Goal: Transaction & Acquisition: Purchase product/service

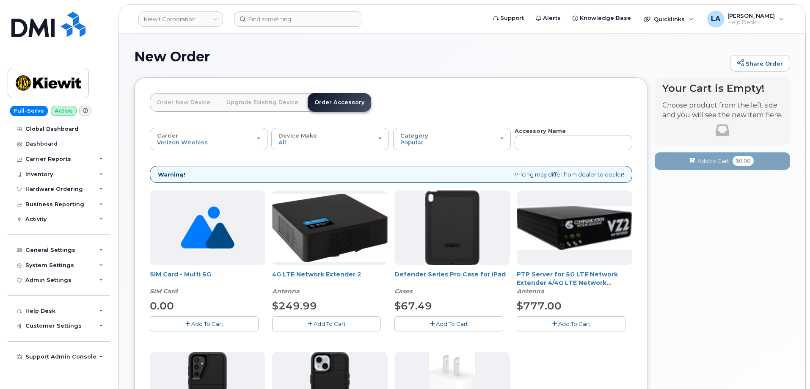
scroll to position [27, 0]
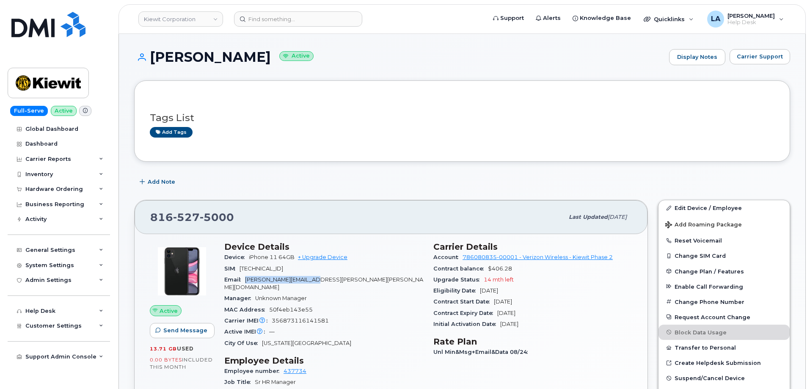
drag, startPoint x: 303, startPoint y: 279, endPoint x: 240, endPoint y: 279, distance: 63.1
click at [240, 279] on div "Email ANNA.HAMILL@KIEWIT.COM" at bounding box center [323, 283] width 199 height 19
copy div "[PERSON_NAME][EMAIL_ADDRESS][PERSON_NAME][PERSON_NAME][DOMAIN_NAME]"
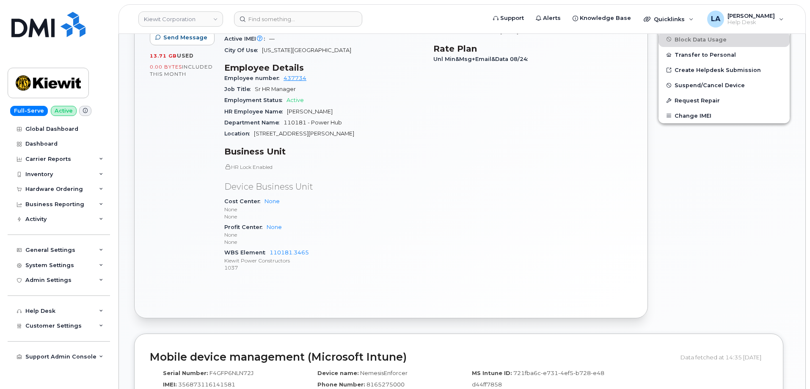
scroll to position [316, 0]
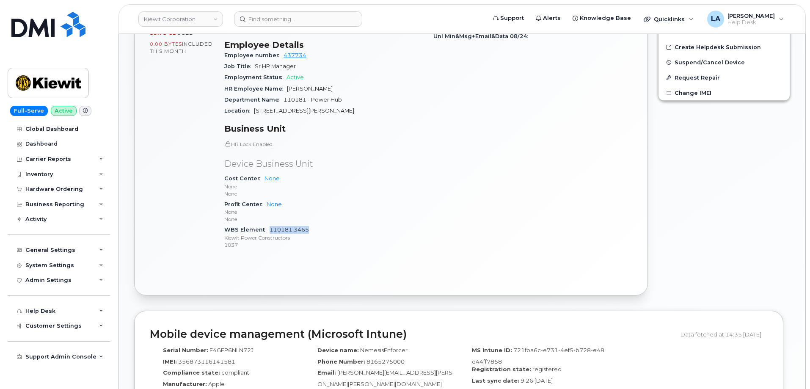
drag, startPoint x: 305, startPoint y: 221, endPoint x: 270, endPoint y: 219, distance: 34.4
click at [268, 224] on div "WBS Element 110181.3465 Kiewit Power Constructors 1037" at bounding box center [323, 237] width 199 height 26
copy link "110181.3465"
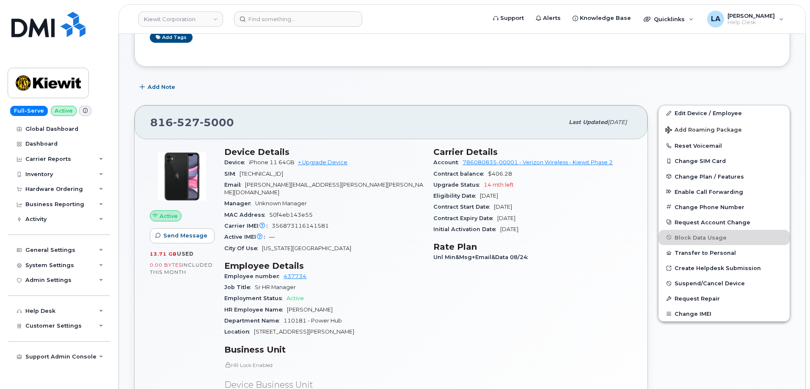
scroll to position [14, 0]
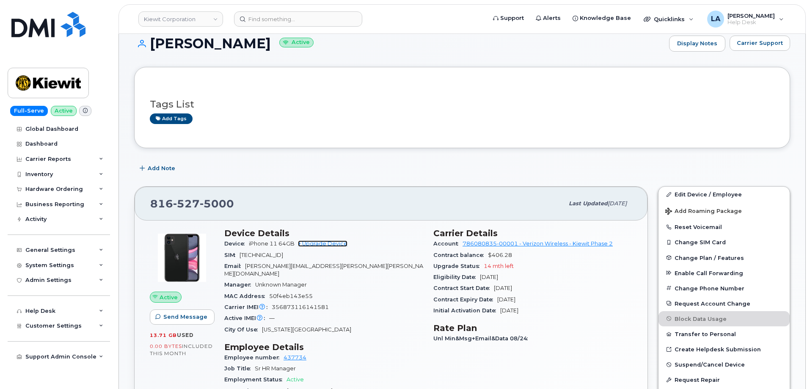
click at [326, 243] on link "+ Upgrade Device" at bounding box center [323, 243] width 50 height 6
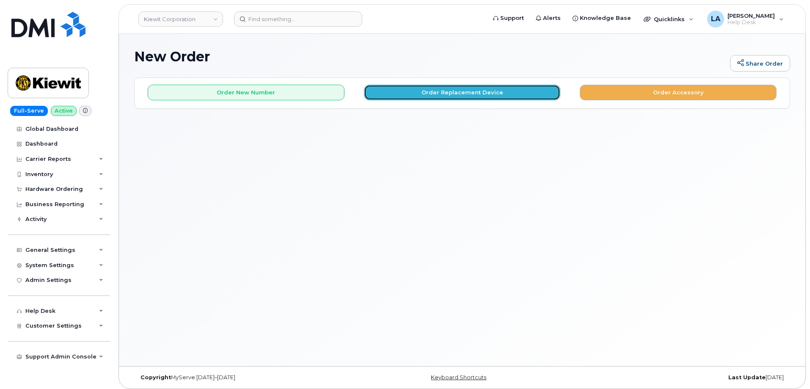
click at [411, 96] on button "Order Replacement Device" at bounding box center [462, 93] width 197 height 16
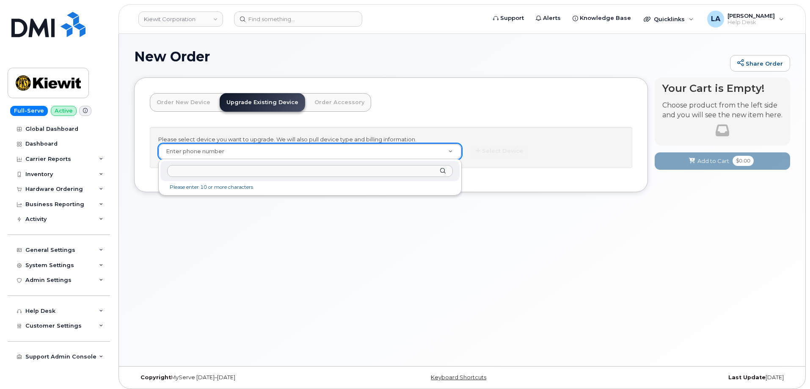
type input "110181.3465"
drag, startPoint x: 220, startPoint y: 175, endPoint x: 113, endPoint y: 163, distance: 107.4
click at [112, 164] on body "Kiewit Corporation Support Alerts Knowledge Base Quicklinks Suspend / Cancel De…" at bounding box center [405, 196] width 810 height 393
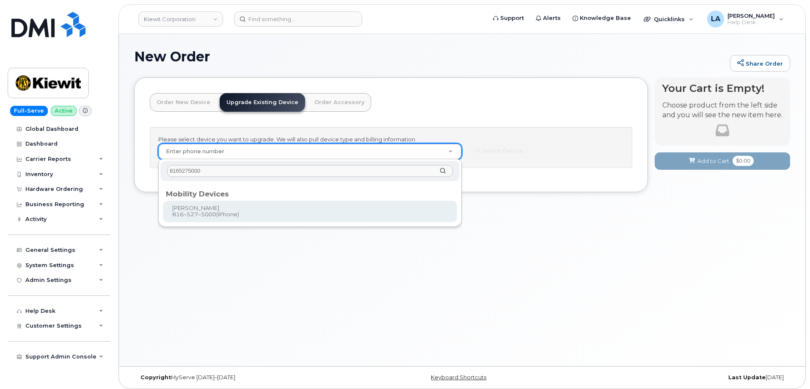
click at [190, 172] on input "8165275000" at bounding box center [310, 171] width 286 height 12
type input "8165275000"
type input "1172550"
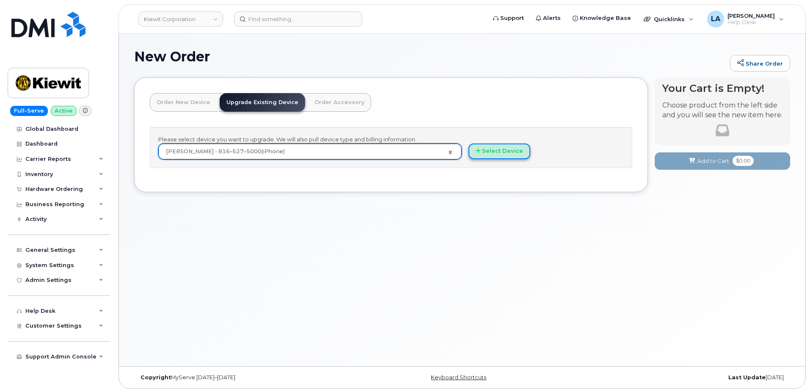
click at [482, 152] on button "Select Device" at bounding box center [500, 151] width 62 height 16
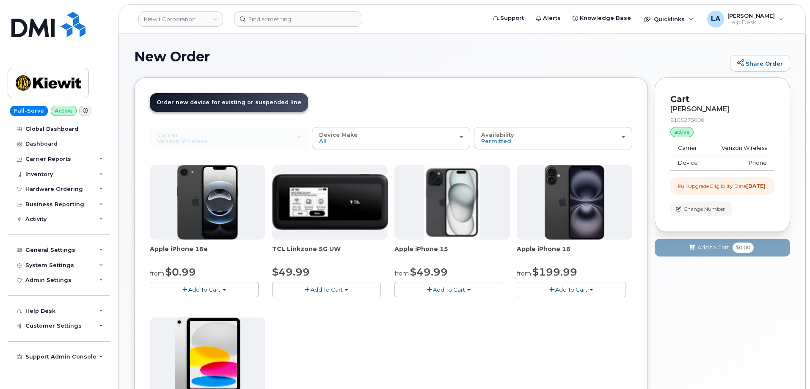
click at [197, 290] on span "Add To Cart" at bounding box center [204, 289] width 32 height 7
click at [205, 308] on link "$0.99 - 2 Year Upgrade (128GB)" at bounding box center [205, 305] width 106 height 11
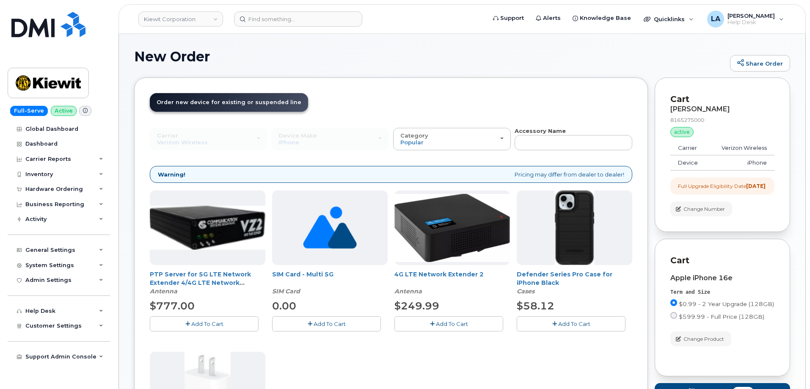
click at [570, 326] on span "Add To Cart" at bounding box center [574, 323] width 32 height 7
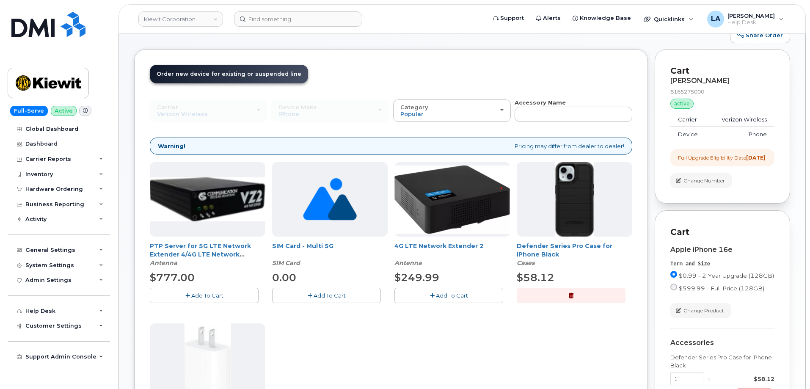
scroll to position [228, 0]
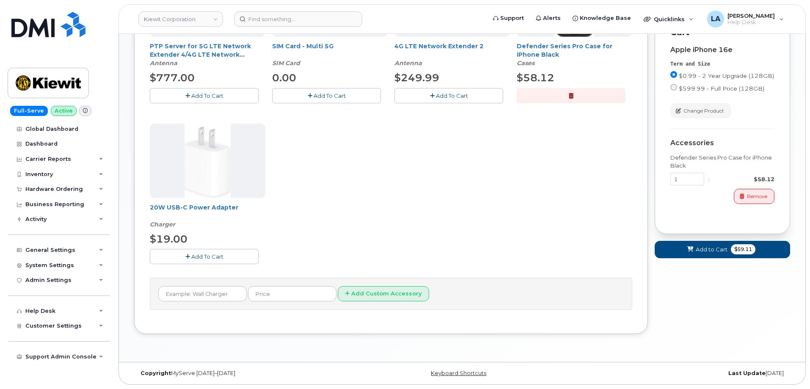
click at [217, 257] on span "Add To Cart" at bounding box center [207, 256] width 32 height 7
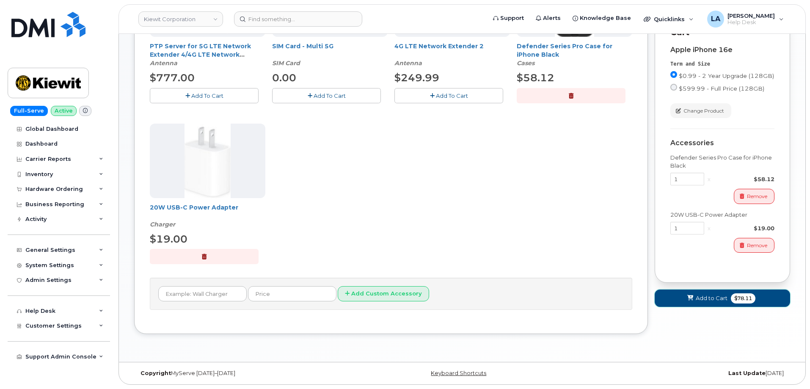
click at [709, 302] on span "Add to Cart" at bounding box center [712, 298] width 32 height 8
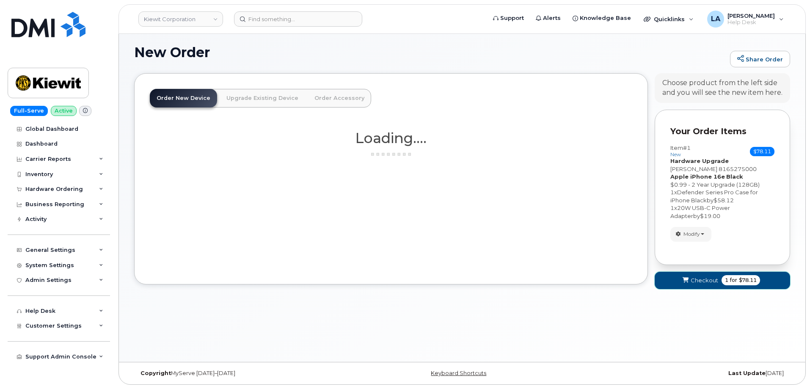
click at [690, 283] on span "submit" at bounding box center [685, 280] width 8 height 8
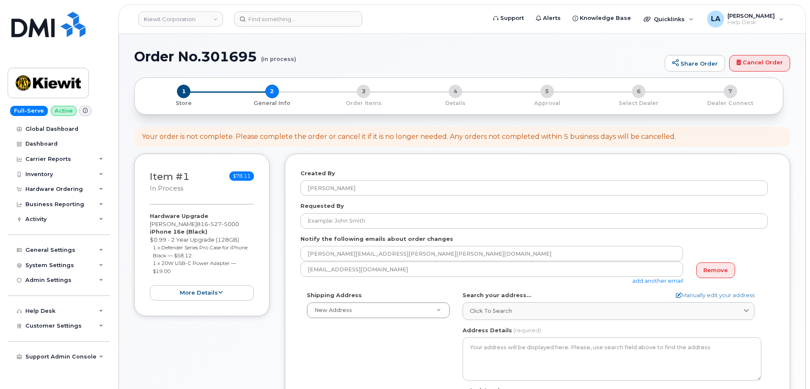
select select
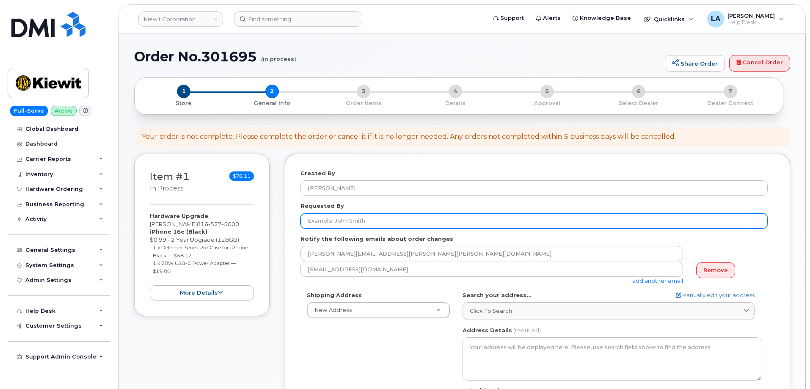
drag, startPoint x: 280, startPoint y: 222, endPoint x: 262, endPoint y: 222, distance: 18.6
click at [262, 222] on div "Item #1 in process $78.11 Hardware Upgrade ANNA HAMILL 816 527 5000 iPhone 16e …" at bounding box center [462, 345] width 656 height 382
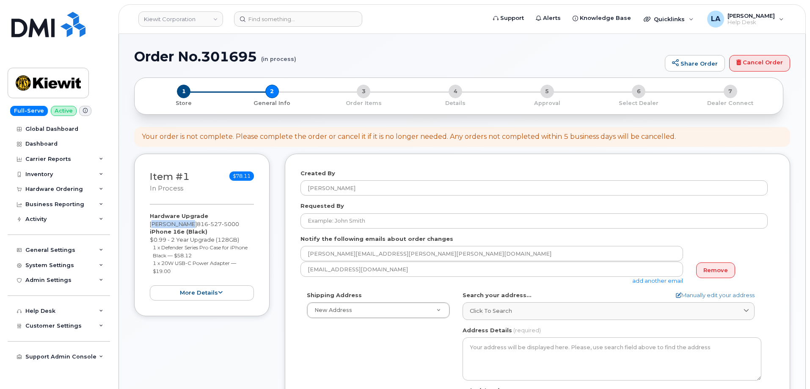
drag, startPoint x: 190, startPoint y: 225, endPoint x: 121, endPoint y: 225, distance: 69.0
click at [121, 225] on div "Order No.301695 (in process) Share Order Cancel Order × Share This Order If you…" at bounding box center [462, 390] width 687 height 712
copy div "[PERSON_NAME]"
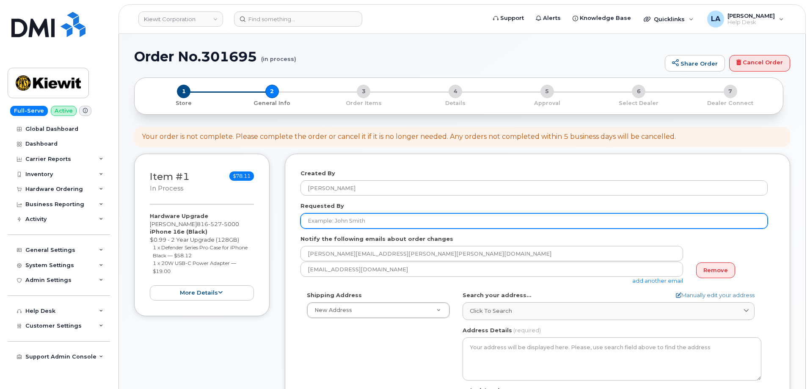
click at [398, 218] on input "Requested By" at bounding box center [534, 220] width 467 height 15
paste input "[PERSON_NAME]"
type input "[PERSON_NAME]"
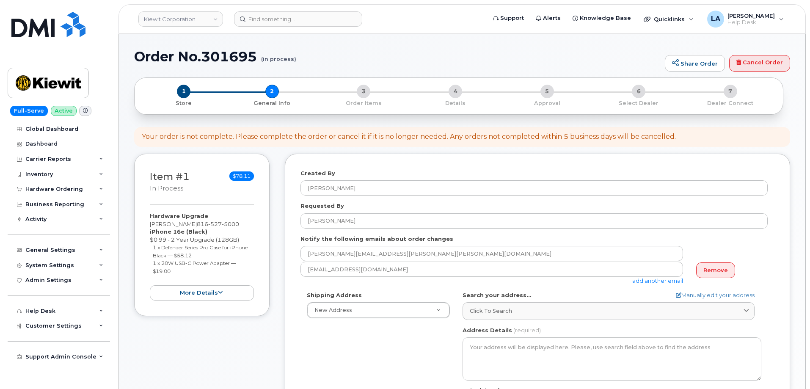
click at [365, 333] on div "Shipping Address New Address New Address 10200 SW Greenburg Rd Ste 200 11111 Ol…" at bounding box center [534, 388] width 467 height 194
click at [707, 268] on link "Remove" at bounding box center [715, 270] width 39 height 16
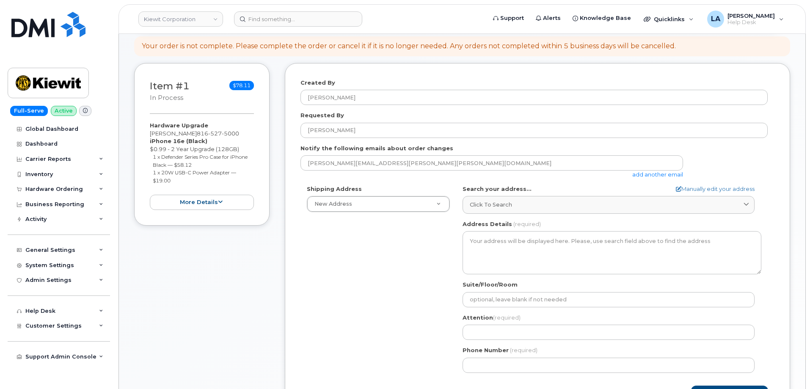
scroll to position [101, 0]
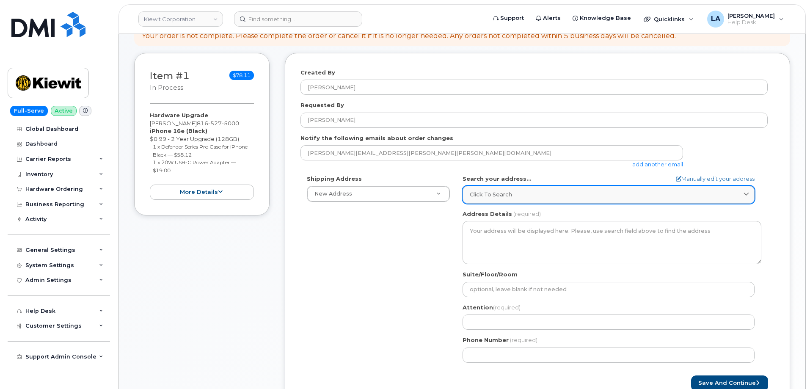
click at [522, 194] on div "Click to search" at bounding box center [609, 194] width 278 height 8
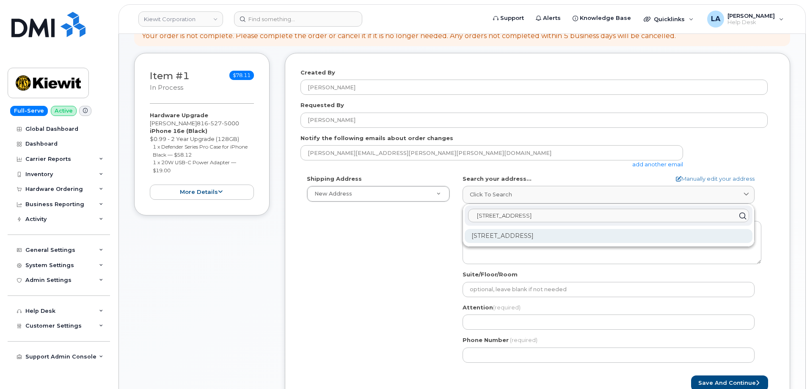
type input "8069 Hall St"
click at [515, 237] on div "8069 Hall St Lenexa KS 66219-1872" at bounding box center [609, 236] width 288 height 14
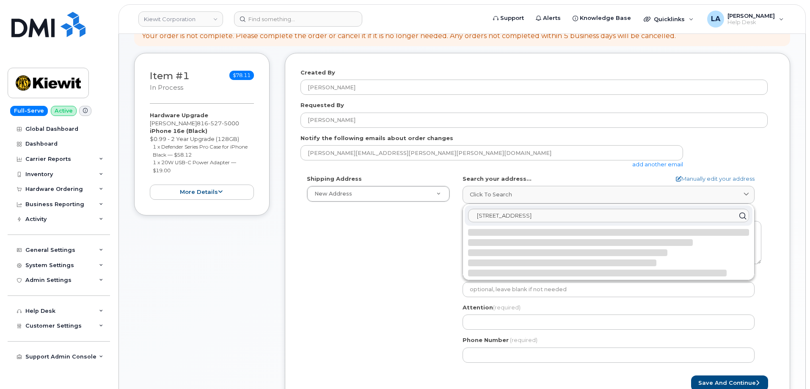
select select
type textarea "8069 Hall St LENEXA KS 66219-1872 UNITED STATES"
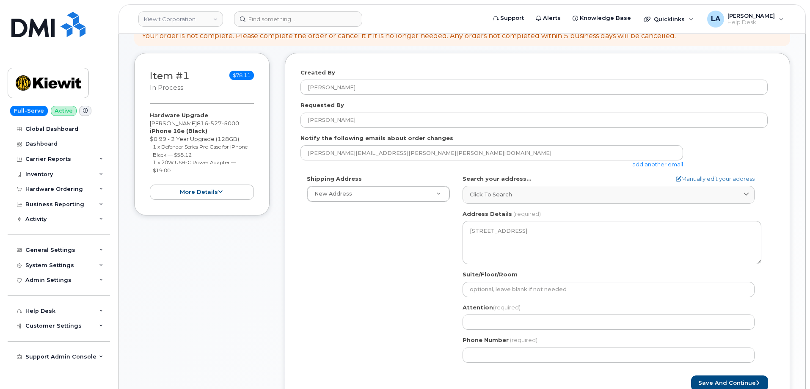
click at [431, 285] on div "Shipping Address New Address New Address 10200 SW Greenburg Rd Ste 200 11111 Ol…" at bounding box center [534, 272] width 467 height 194
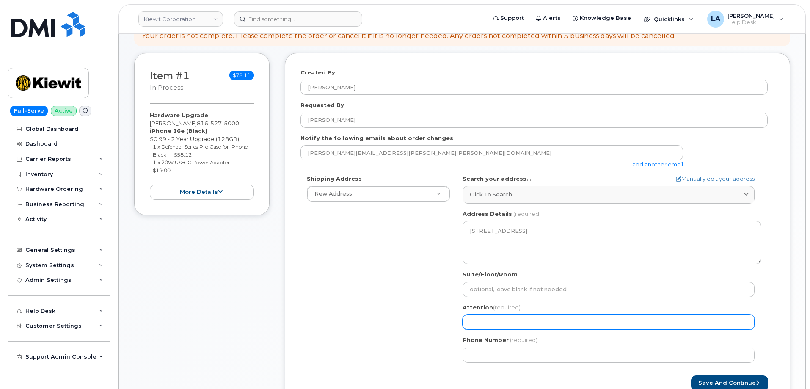
click at [507, 320] on input "Attention (required)" at bounding box center [609, 321] width 292 height 15
drag, startPoint x: 482, startPoint y: 325, endPoint x: 504, endPoint y: 321, distance: 22.8
click at [482, 325] on input "Attention (required)" at bounding box center [609, 321] width 292 height 15
click at [659, 323] on input "Attention (required)" at bounding box center [609, 321] width 292 height 15
click at [664, 318] on input "Attention (required)" at bounding box center [609, 321] width 292 height 15
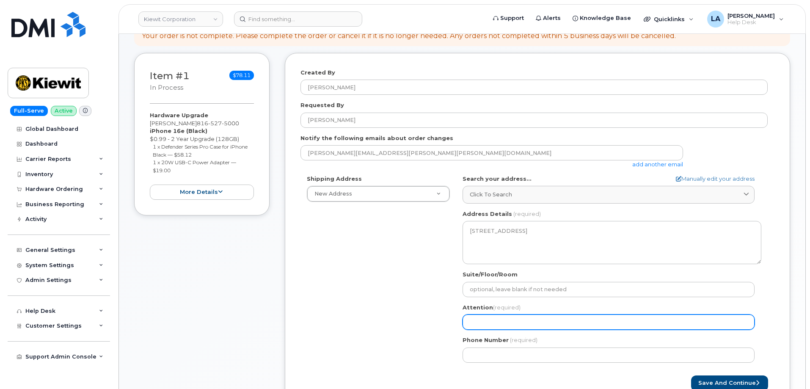
click at [519, 323] on input "Attention (required)" at bounding box center [609, 321] width 292 height 15
paste input "[PERSON_NAME]"
type input "[PERSON_NAME]"
select select
type input "[PERSON_NAME]"
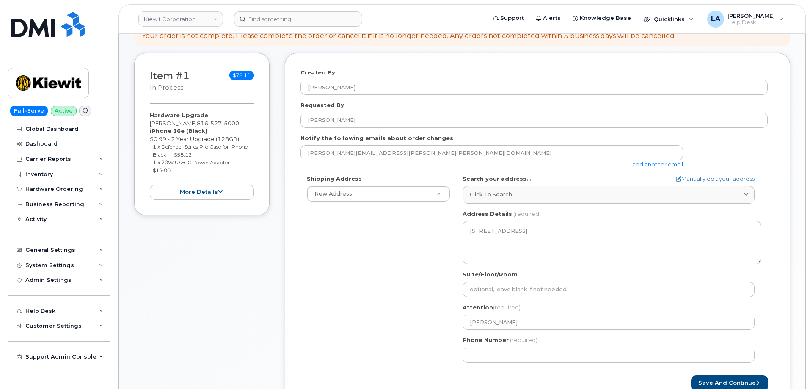
click at [407, 328] on div "Shipping Address New Address New Address 10200 SW Greenburg Rd Ste 200 11111 Ol…" at bounding box center [534, 272] width 467 height 194
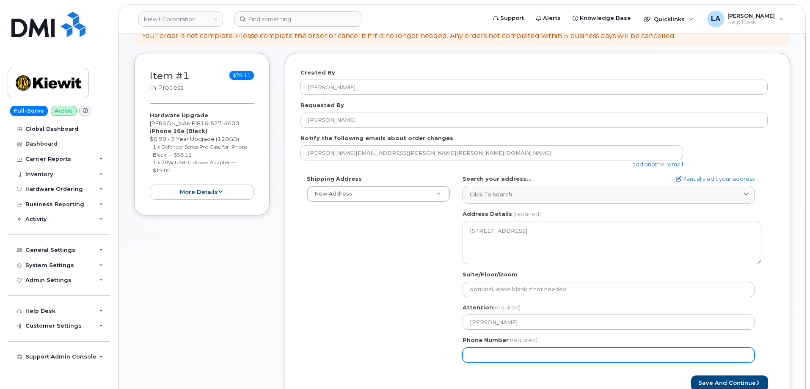
click at [475, 351] on input "Phone Number" at bounding box center [609, 355] width 292 height 15
paste input "8165275000"
type input "8165275000"
select select
type input "8165275000"
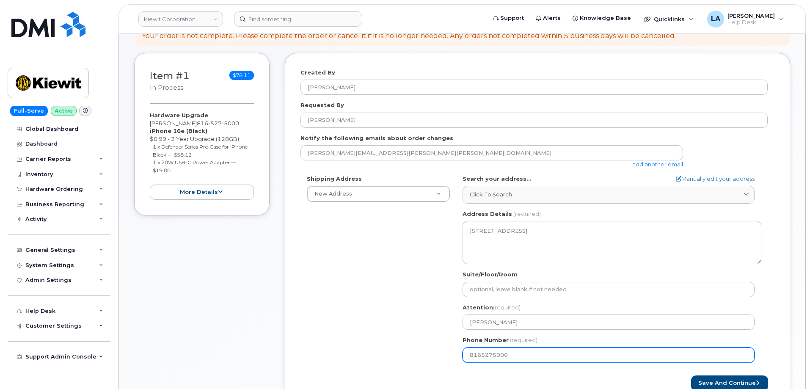
click at [339, 321] on div "Shipping Address New Address New Address 10200 SW Greenburg Rd Ste 200 11111 Ol…" at bounding box center [534, 272] width 467 height 194
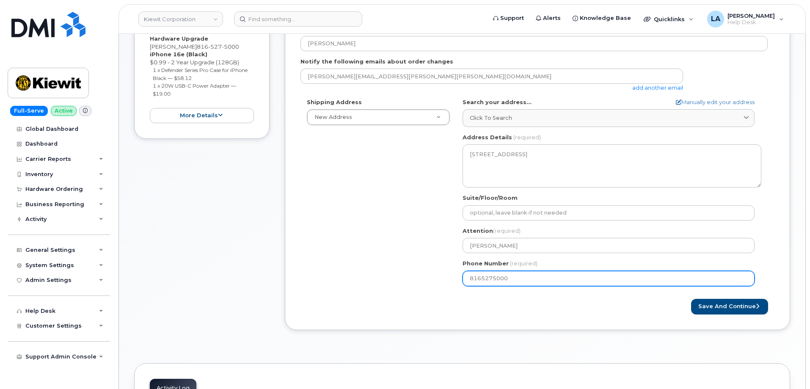
scroll to position [181, 0]
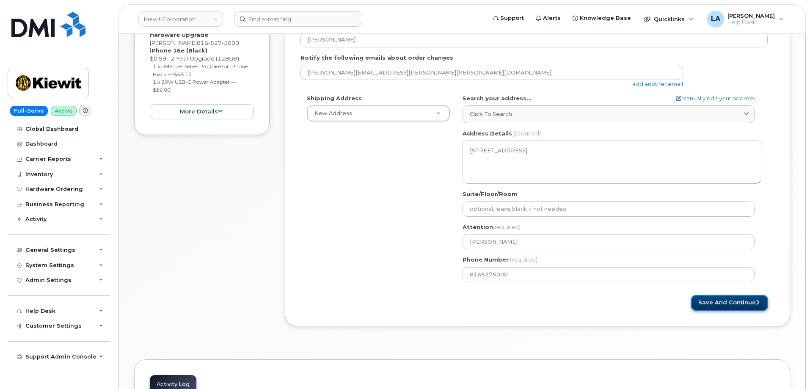
click at [737, 306] on button "Save and Continue" at bounding box center [729, 303] width 77 height 16
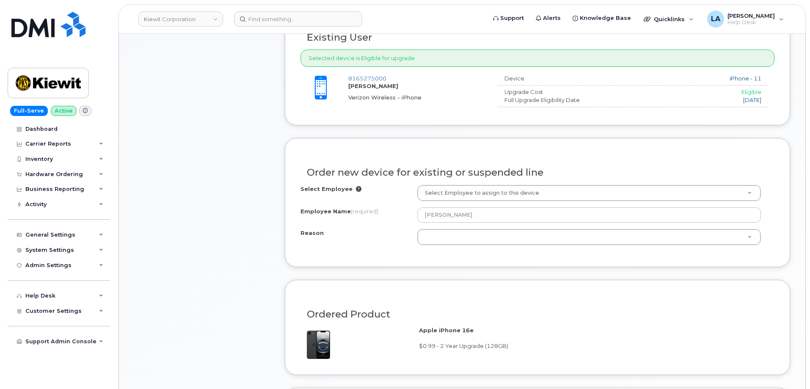
scroll to position [340, 0]
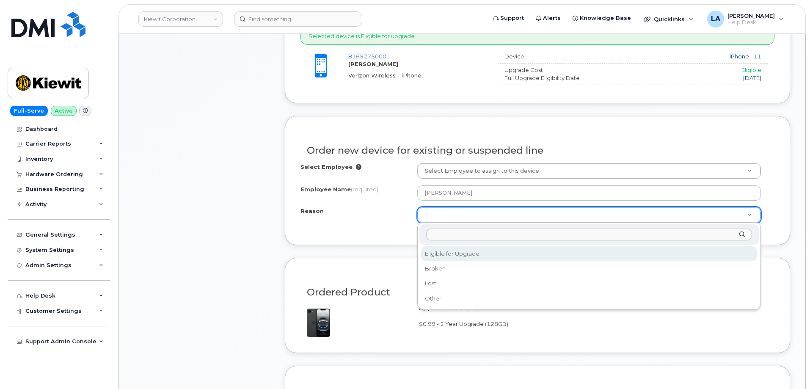
select select "eligible_for_upgrade"
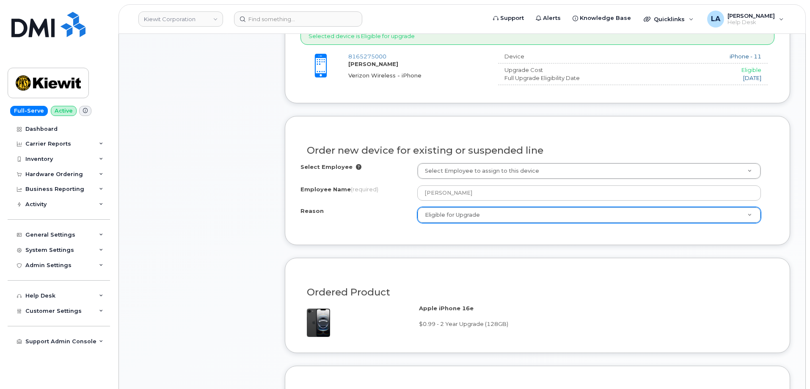
click at [402, 241] on div "Order new device for existing or suspended line Select Employee Select Employee…" at bounding box center [537, 180] width 505 height 129
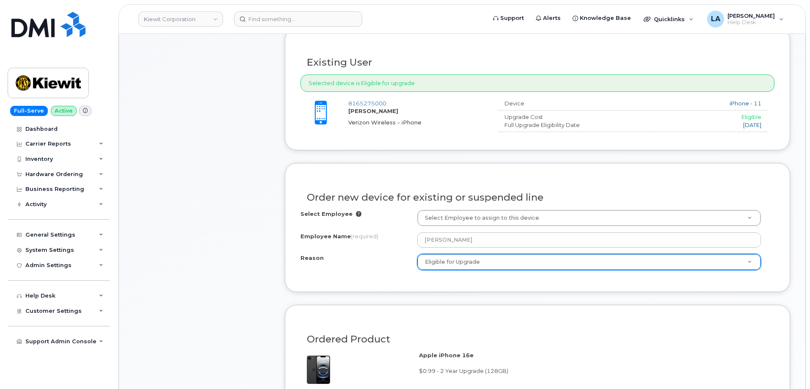
scroll to position [306, 0]
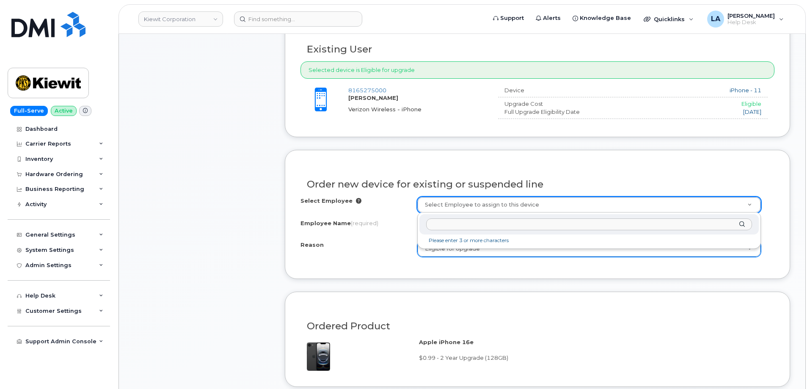
click at [488, 221] on input "text" at bounding box center [589, 224] width 326 height 12
type input "[PERSON_NAME]"
type input "2156569"
type input "Anna Hamill"
select select
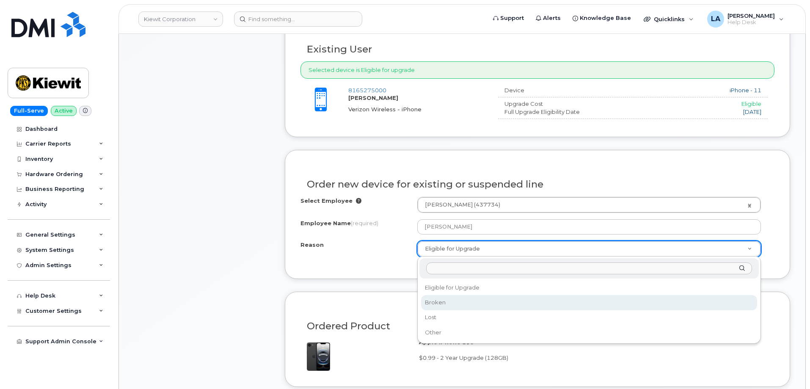
select select "broken"
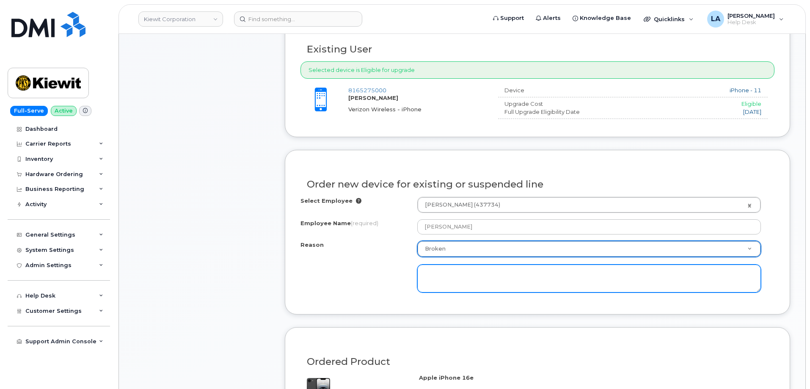
click at [484, 283] on textarea at bounding box center [589, 279] width 344 height 28
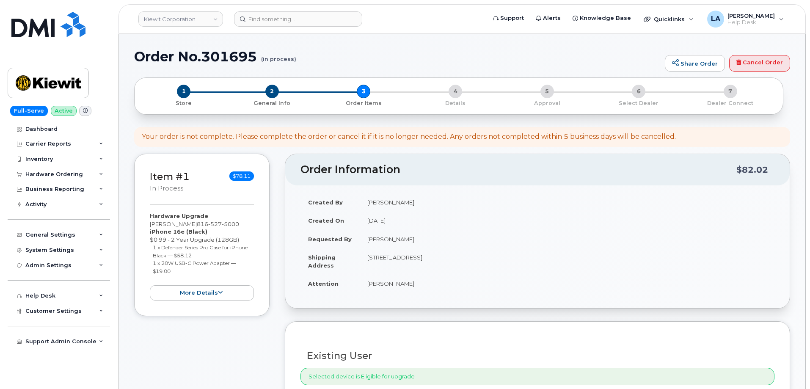
scroll to position [6, 0]
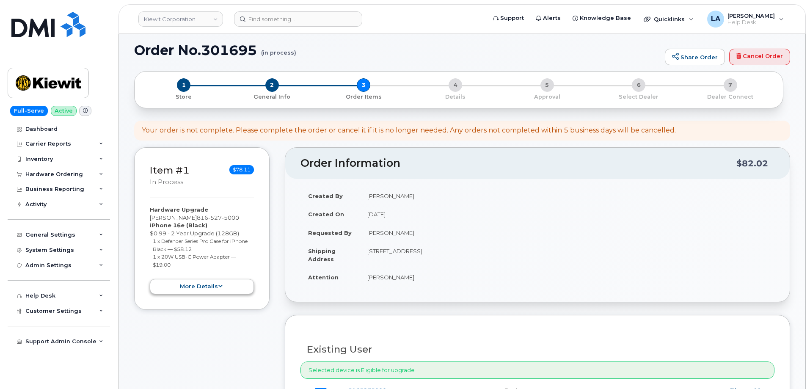
type textarea "battery is draining fast."
click at [215, 287] on button "more details" at bounding box center [202, 287] width 104 height 16
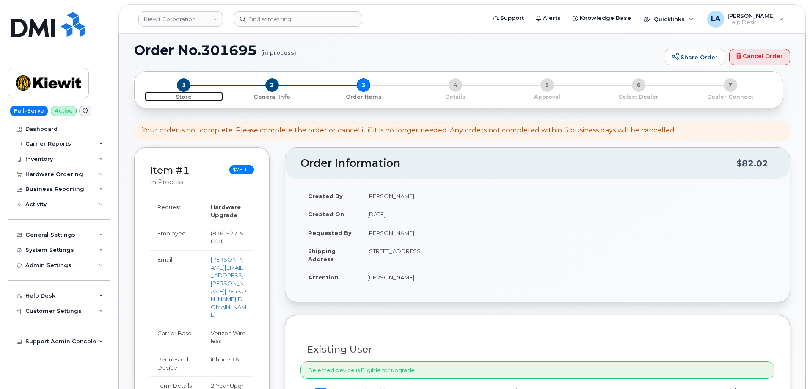
click at [181, 84] on span "1" at bounding box center [184, 85] width 14 height 14
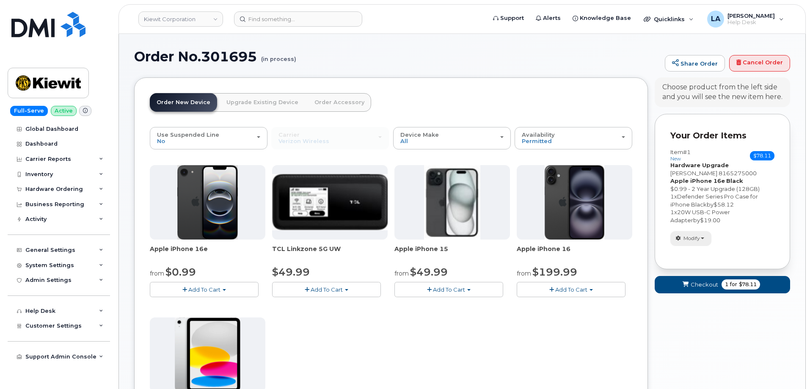
click at [700, 240] on span "Modify" at bounding box center [692, 238] width 17 height 8
click at [699, 268] on span "Remove" at bounding box center [693, 268] width 28 height 6
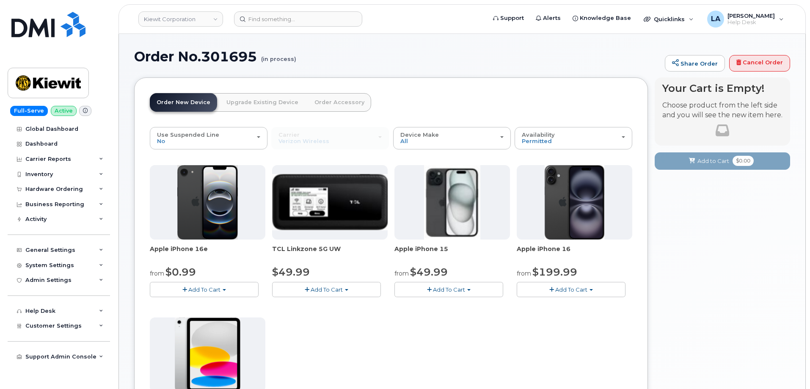
click at [544, 292] on button "Add To Cart" at bounding box center [571, 289] width 109 height 15
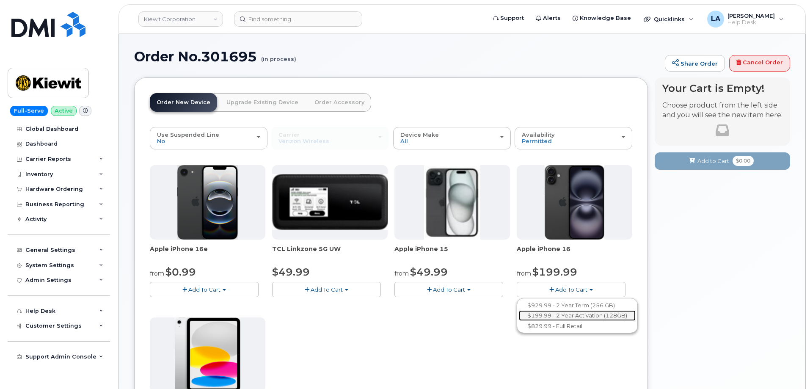
click at [573, 313] on link "$199.99 - 2 Year Activation (128GB)" at bounding box center [577, 315] width 117 height 11
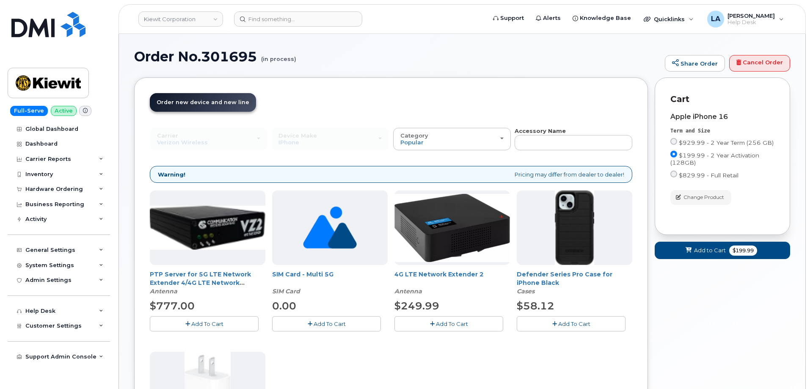
click at [539, 324] on button "Add To Cart" at bounding box center [571, 323] width 109 height 15
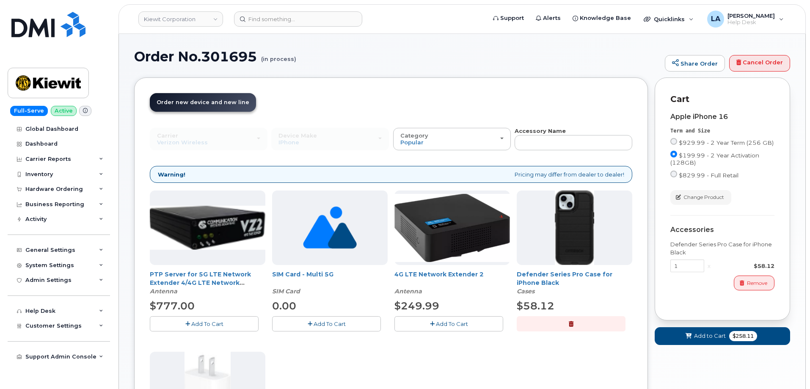
click at [360, 361] on div "PTP Server for 5G LTE Network Extender 4/4G LTE Network Extender 3 Antenna $777…" at bounding box center [391, 347] width 483 height 315
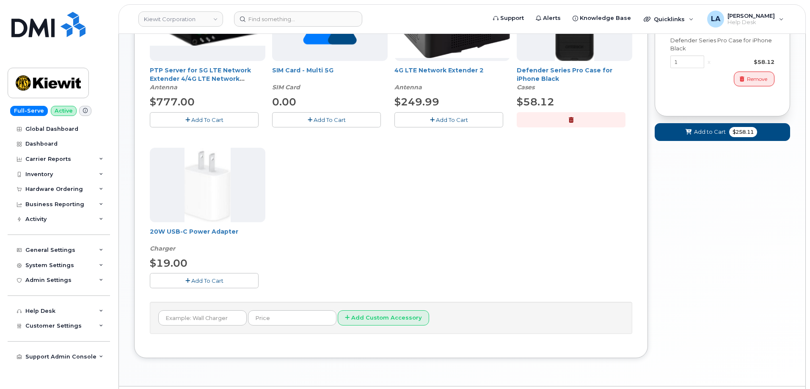
scroll to position [228, 0]
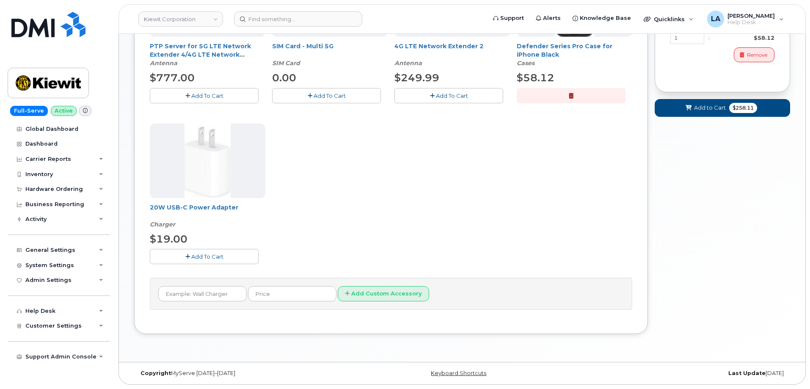
click at [225, 259] on button "Add To Cart" at bounding box center [204, 256] width 109 height 15
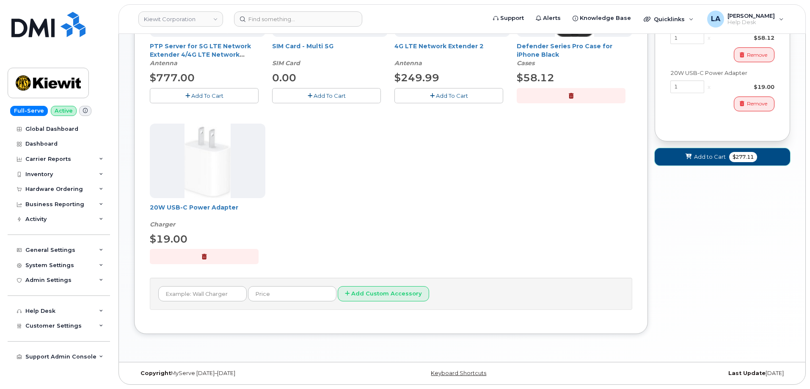
click at [678, 155] on button "Add to Cart $277.11" at bounding box center [722, 156] width 135 height 17
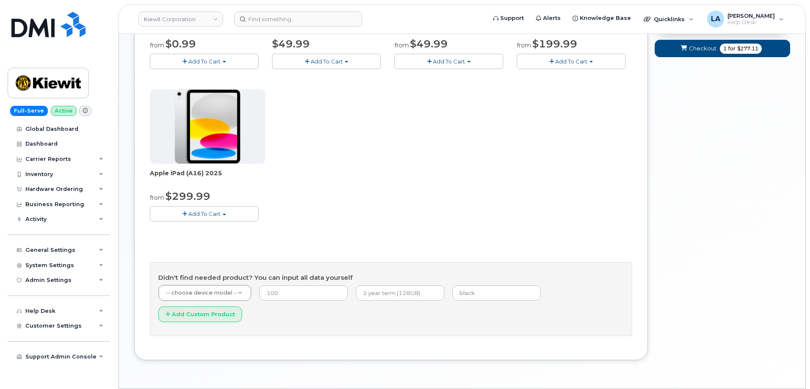
scroll to position [233, 0]
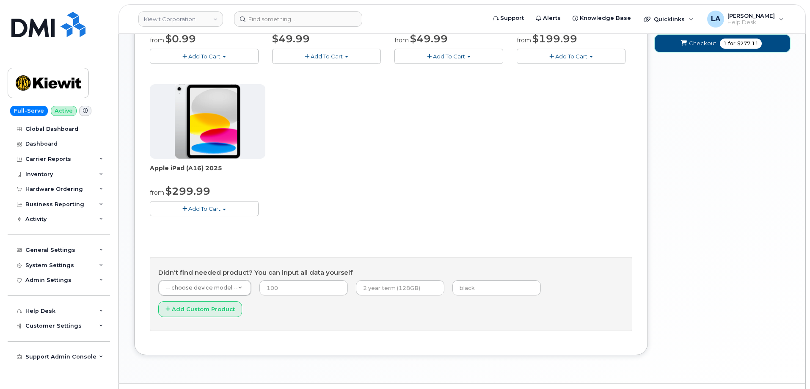
click at [684, 42] on icon "submit" at bounding box center [684, 44] width 6 height 6
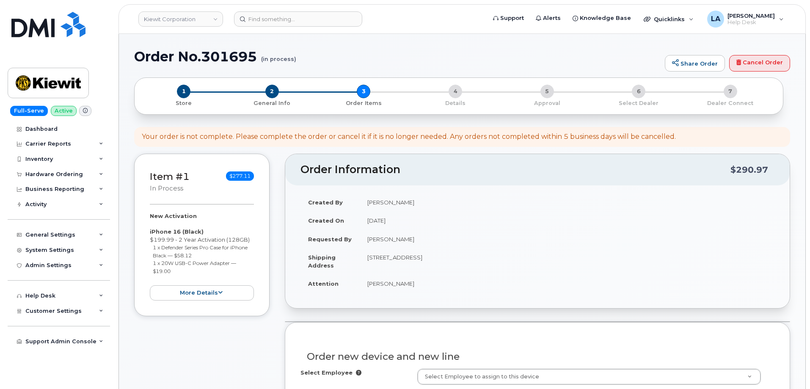
select select
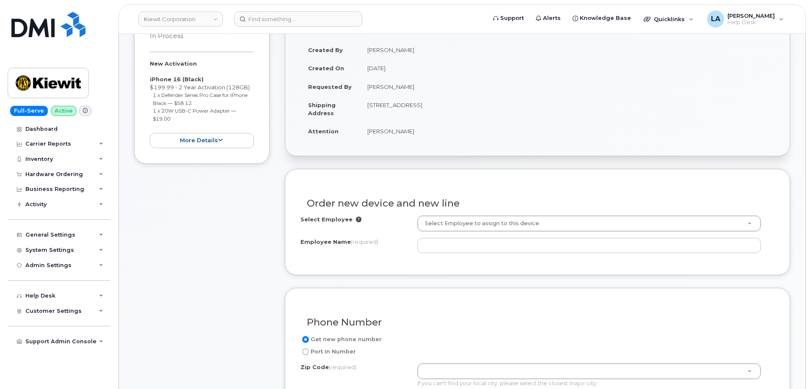
scroll to position [177, 0]
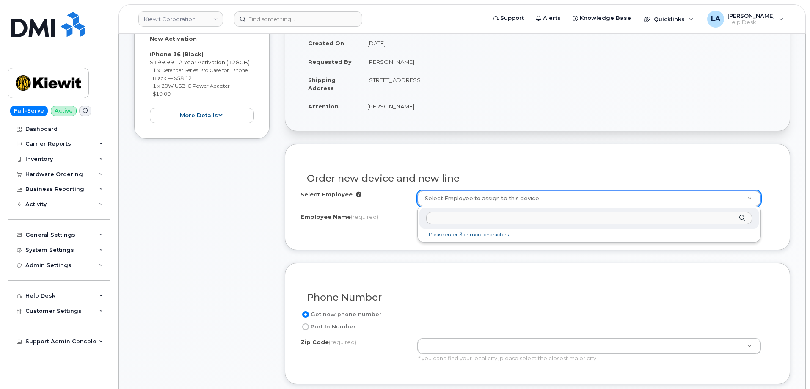
click at [518, 221] on input "text" at bounding box center [589, 218] width 326 height 12
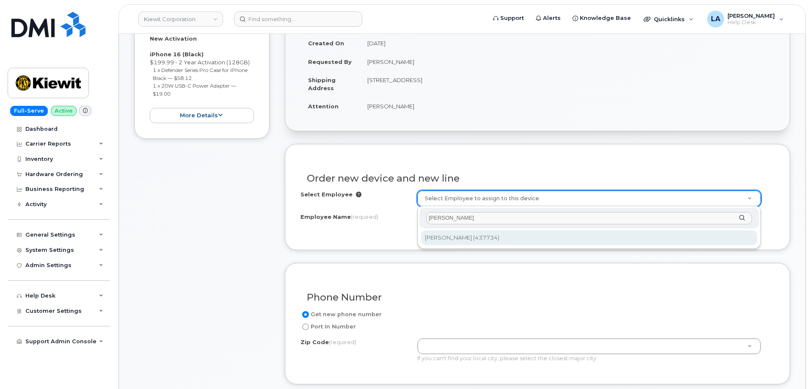
type input "ANNA HAMILL"
type input "2156569"
type input "Anna Hamill"
type input "8900 Renner Blvd"
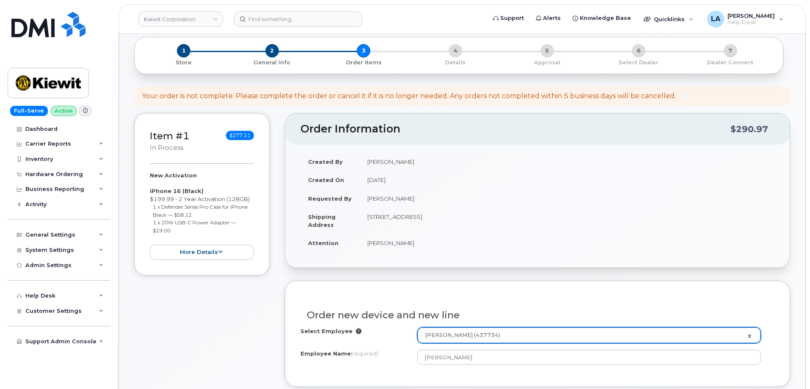
scroll to position [0, 0]
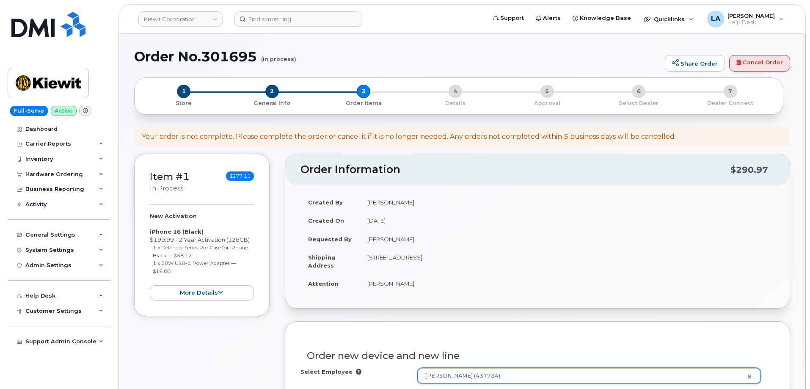
drag, startPoint x: 551, startPoint y: 254, endPoint x: 376, endPoint y: 260, distance: 175.3
click at [370, 263] on td "8069 Hall St LENEXA KS 66219-1872 UNITED STATES" at bounding box center [567, 261] width 415 height 26
copy td "069 Hall St LENEXA KS 66219-1872 UNITED STATES"
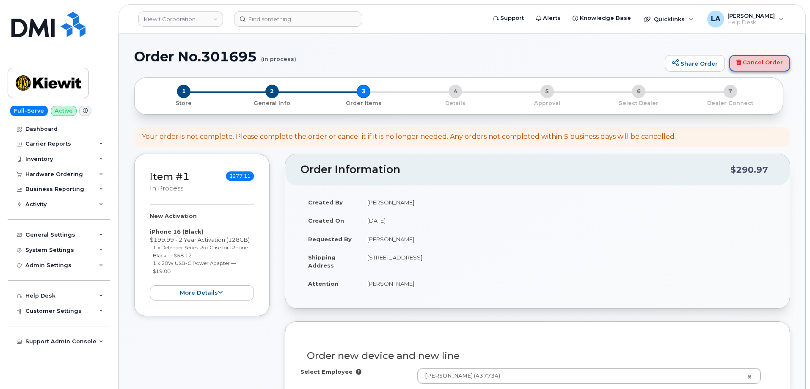
click at [753, 63] on link "Cancel Order" at bounding box center [759, 63] width 61 height 17
click at [756, 59] on link "Cancel Order" at bounding box center [759, 63] width 61 height 17
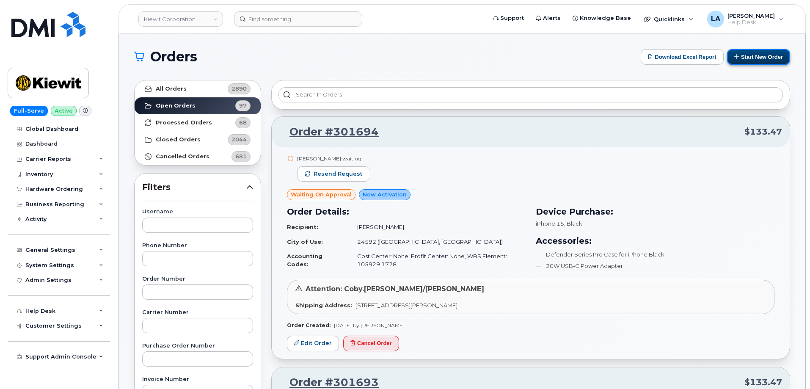
click at [756, 61] on button "Start New Order" at bounding box center [758, 57] width 63 height 16
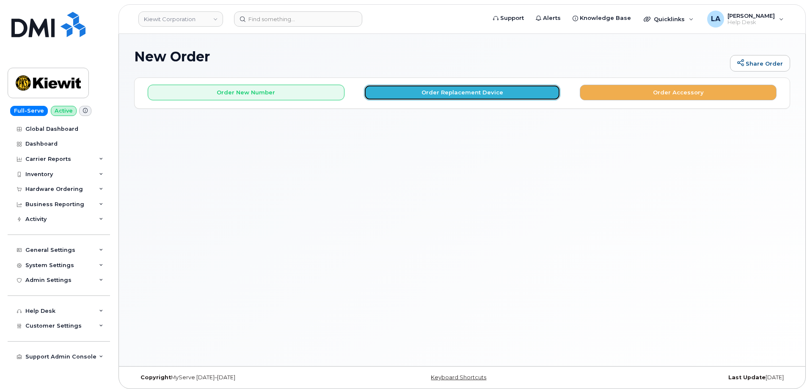
click at [410, 91] on button "Order Replacement Device" at bounding box center [462, 93] width 197 height 16
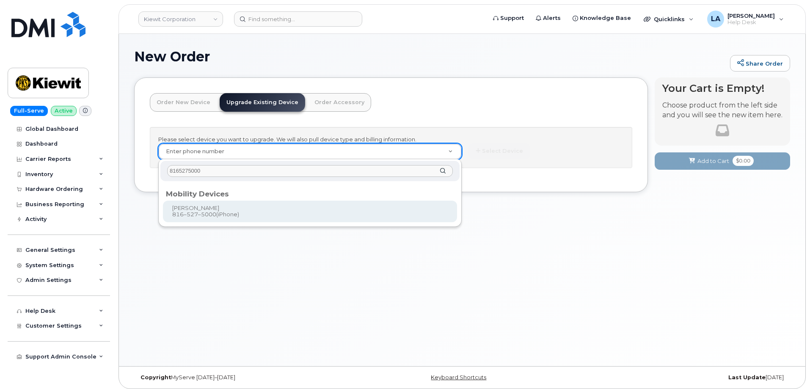
type input "8165275000"
type input "1172550"
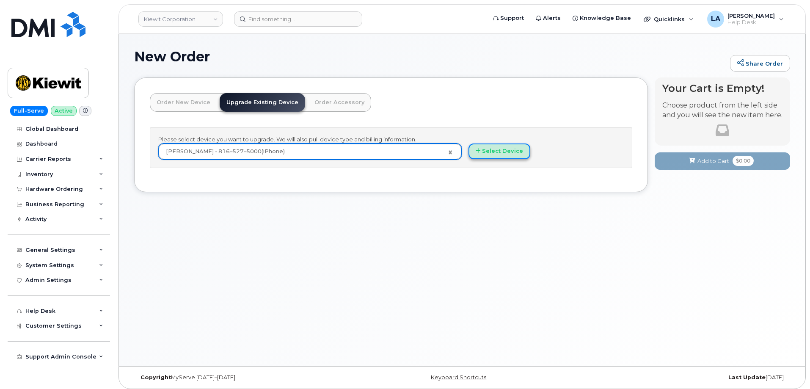
click at [505, 151] on button "Select Device" at bounding box center [500, 151] width 62 height 16
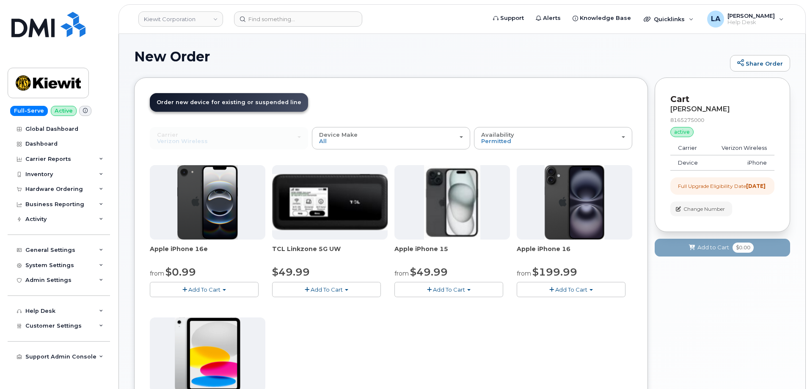
click at [545, 279] on div "Apple iPhone 16 from $199.99 Add To Cart $929.99 - 2 Year Term (256 GB) $199.99…" at bounding box center [575, 231] width 116 height 132
click at [549, 292] on button "Add To Cart" at bounding box center [571, 289] width 109 height 15
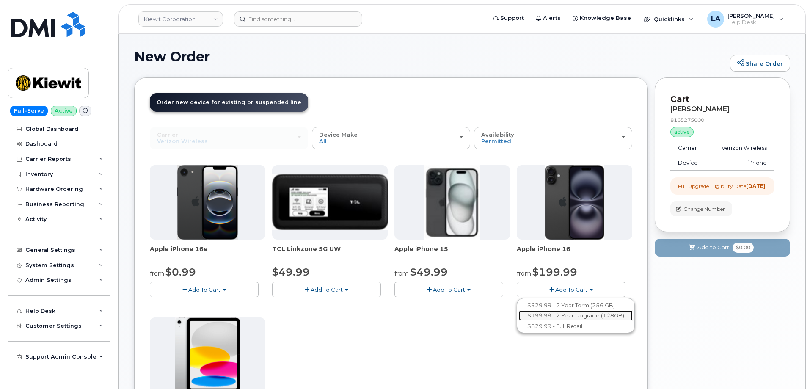
click at [541, 316] on link "$199.99 - 2 Year Upgrade (128GB)" at bounding box center [576, 315] width 114 height 11
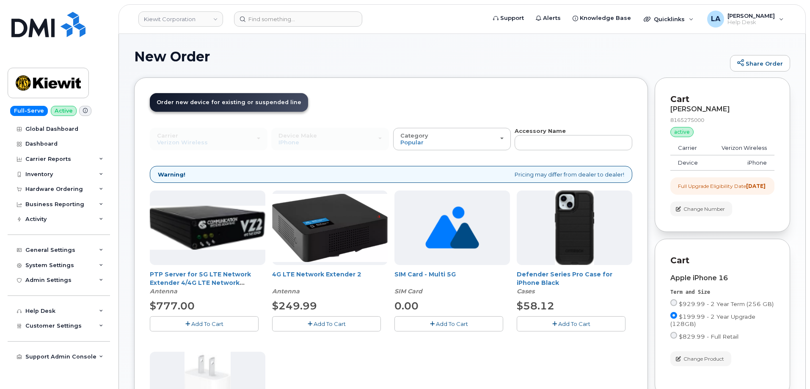
click at [545, 327] on button "Add To Cart" at bounding box center [571, 323] width 109 height 15
click at [375, 366] on div "PTP Server for 5G LTE Network Extender 4/4G LTE Network Extender 3 Antenna $777…" at bounding box center [391, 347] width 483 height 315
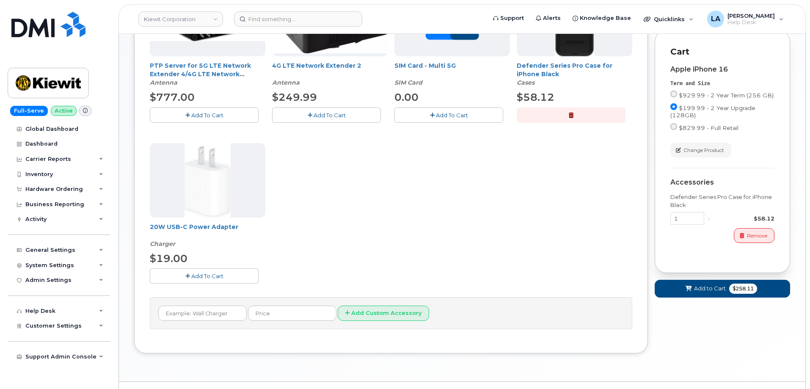
scroll to position [228, 0]
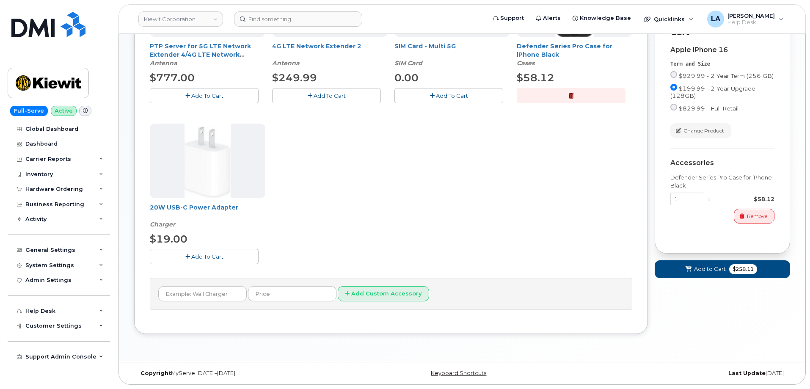
click at [192, 255] on span "Add To Cart" at bounding box center [207, 256] width 32 height 7
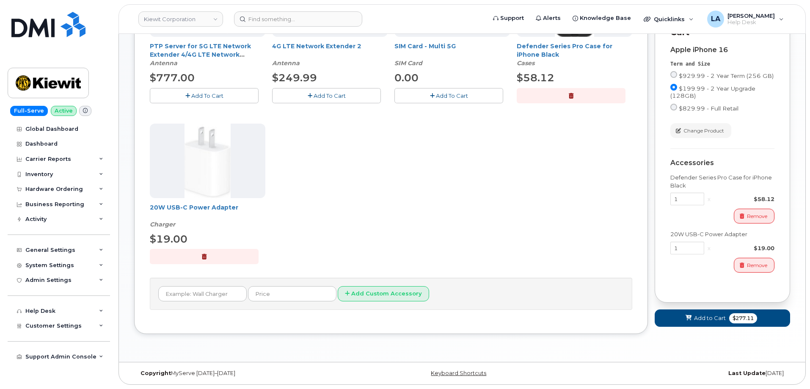
click at [694, 316] on form "Cart ANNA HAMILL 8165275000 active suspended Carrier Verizon Wireless Device iP…" at bounding box center [722, 87] width 135 height 477
click at [695, 322] on span "Add to Cart" at bounding box center [710, 318] width 32 height 8
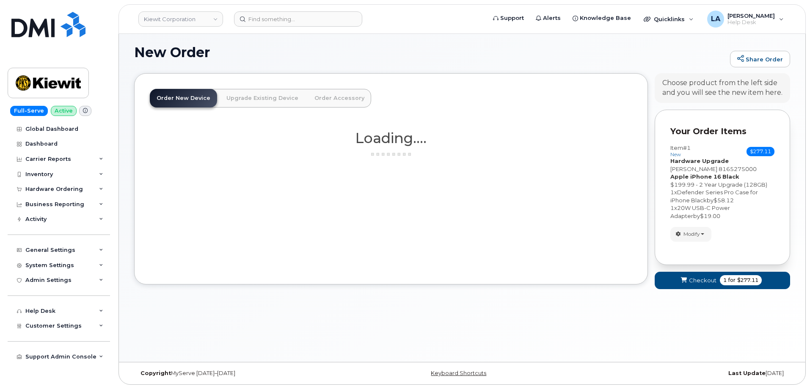
scroll to position [4, 0]
click at [707, 283] on span "Checkout" at bounding box center [703, 280] width 28 height 8
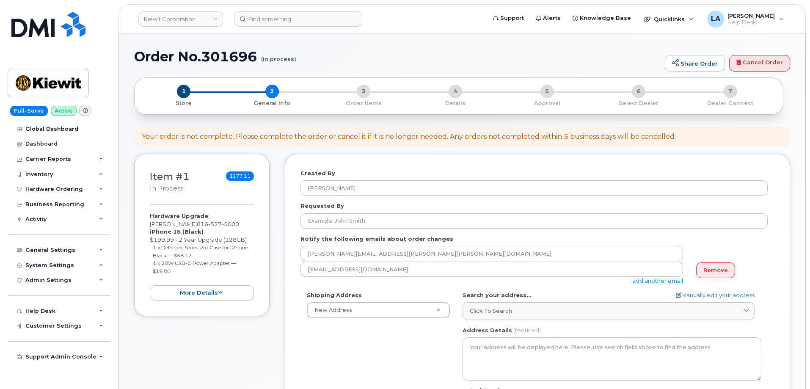
select select
click at [714, 270] on link "Remove" at bounding box center [715, 270] width 39 height 16
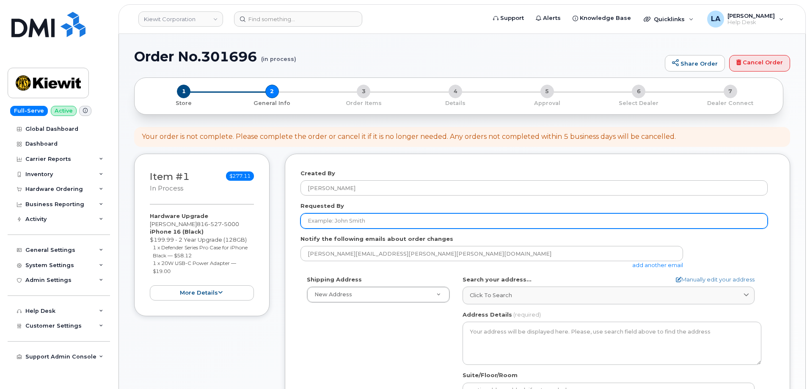
click at [401, 220] on input "Requested By" at bounding box center [534, 220] width 467 height 15
paste input "[PERSON_NAME]"
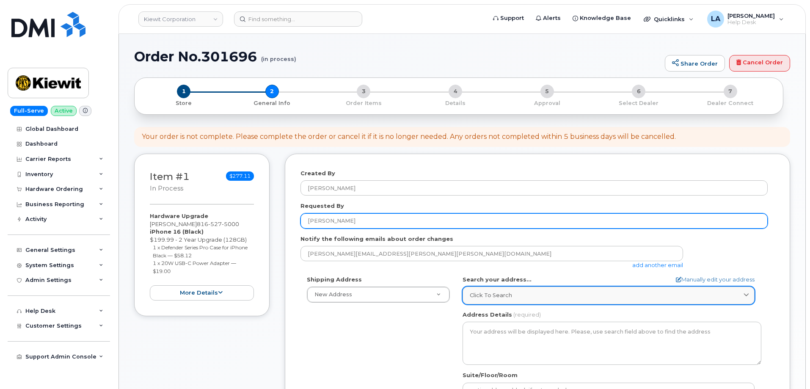
type input "[PERSON_NAME]"
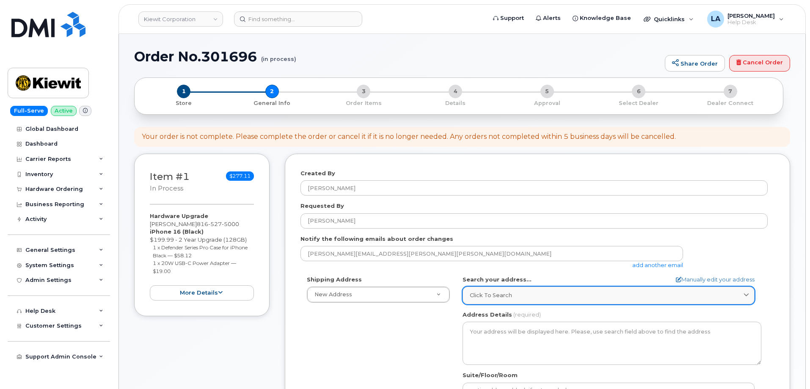
click at [547, 292] on div "Click to search" at bounding box center [609, 295] width 278 height 8
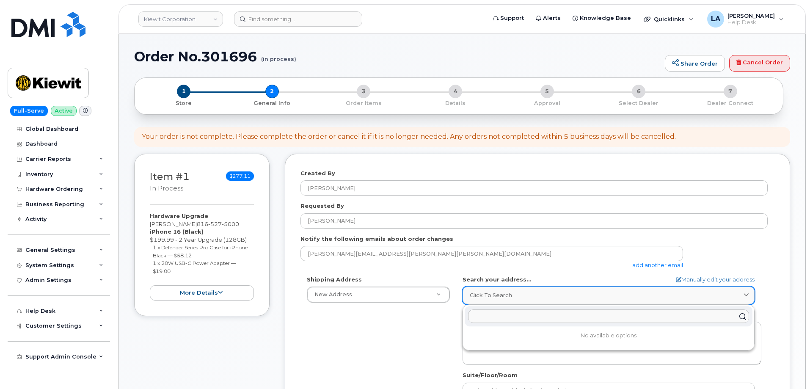
paste input "[GEOGRAPHIC_DATA] [GEOGRAPHIC_DATA] 66219-1872 [GEOGRAPHIC_DATA]"
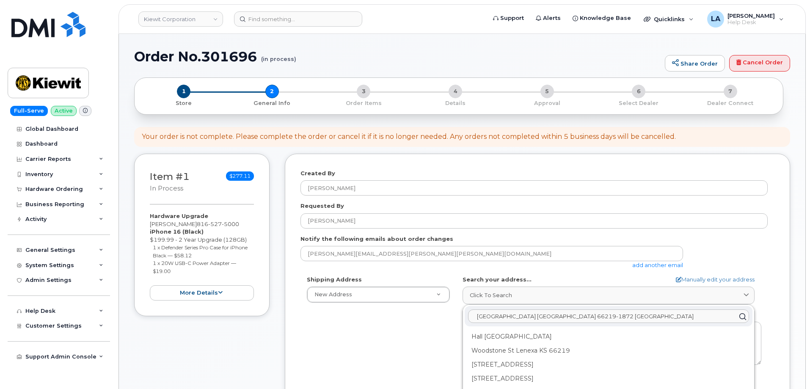
click at [476, 318] on input "069 Hall St LENEXA KS 66219-1872 UNITED STATES" at bounding box center [608, 317] width 281 height 14
click at [654, 314] on input "[STREET_ADDRESS]" at bounding box center [608, 317] width 281 height 14
type input "8069 Hall St LENEXA"
click at [585, 328] on div "8069 Hall St LENEXA 8069 Hall St Lenexa KS 66219-1872" at bounding box center [608, 326] width 291 height 43
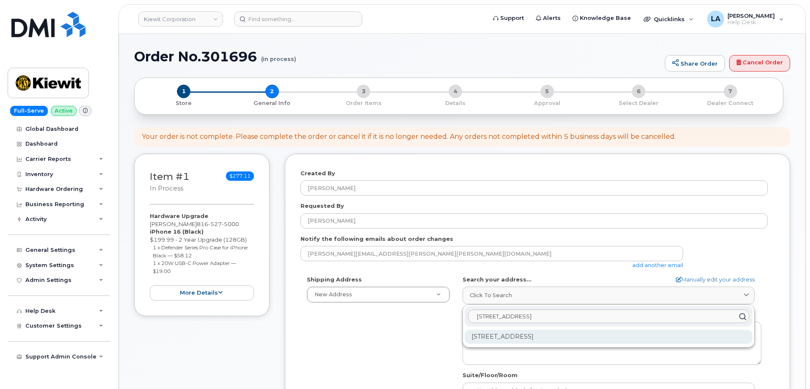
click at [582, 338] on div "8069 Hall St Lenexa KS 66219-1872" at bounding box center [609, 337] width 288 height 14
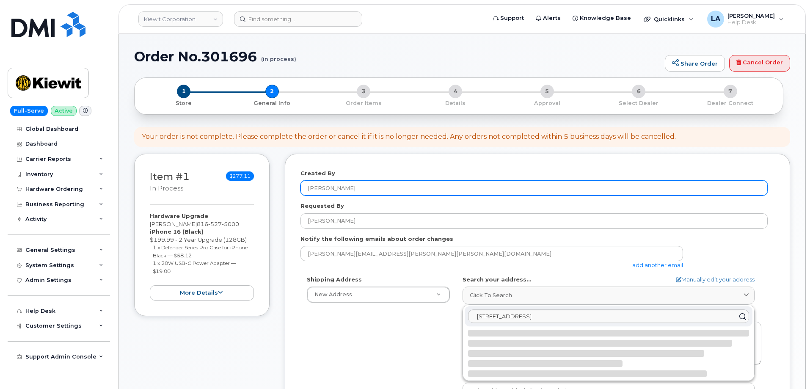
select select
type textarea "8069 Hall St LENEXA KS 66219-1872 UNITED STATES"
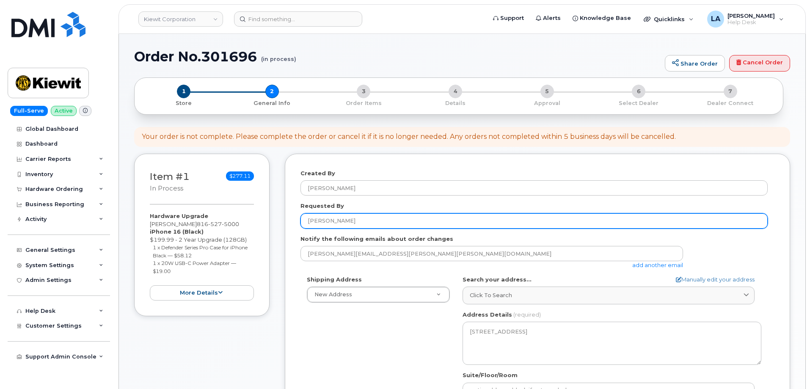
click at [753, 218] on input "[PERSON_NAME]" at bounding box center [534, 220] width 467 height 15
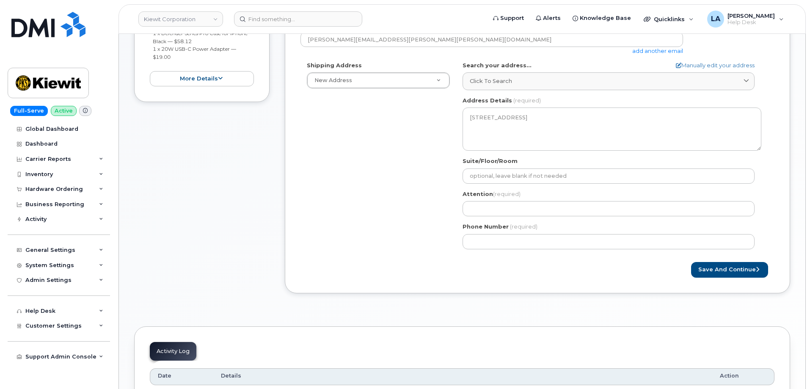
scroll to position [235, 0]
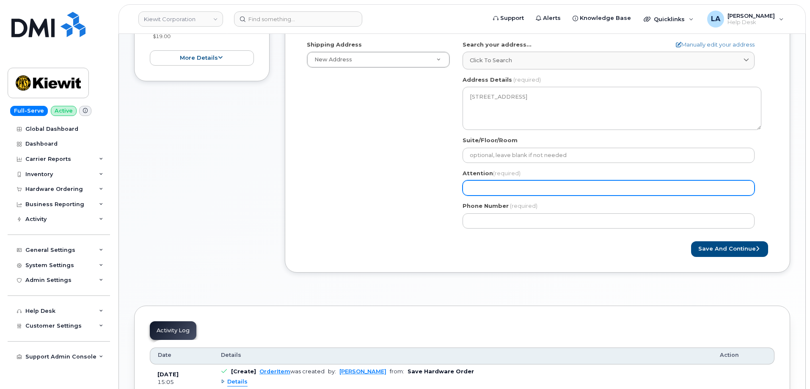
click at [500, 189] on input "Attention (required)" at bounding box center [609, 187] width 292 height 15
paste input "[PERSON_NAME]"
type input "[PERSON_NAME]"
select select
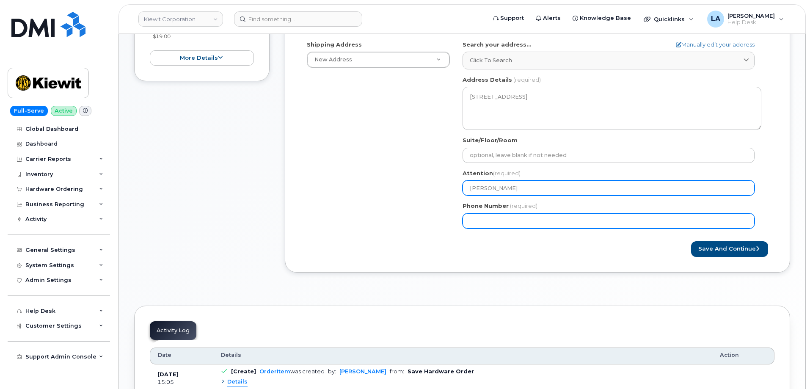
type input "[PERSON_NAME]"
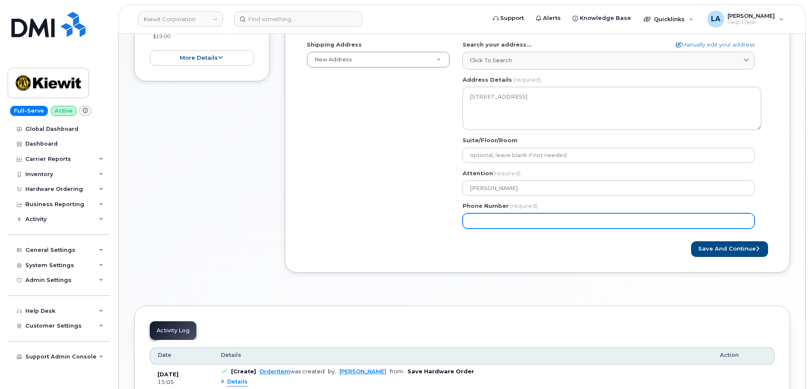
click at [483, 220] on input "Phone Number" at bounding box center [609, 220] width 292 height 15
paste input "8165275000"
type input "8165275000"
select select
type input "8165275000"
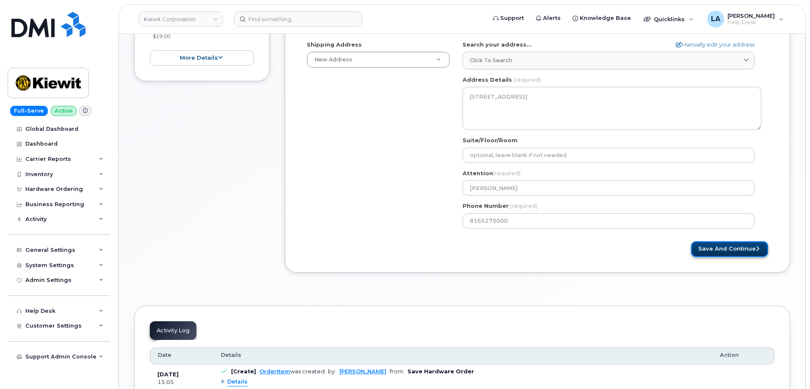
click at [715, 246] on button "Save and Continue" at bounding box center [729, 249] width 77 height 16
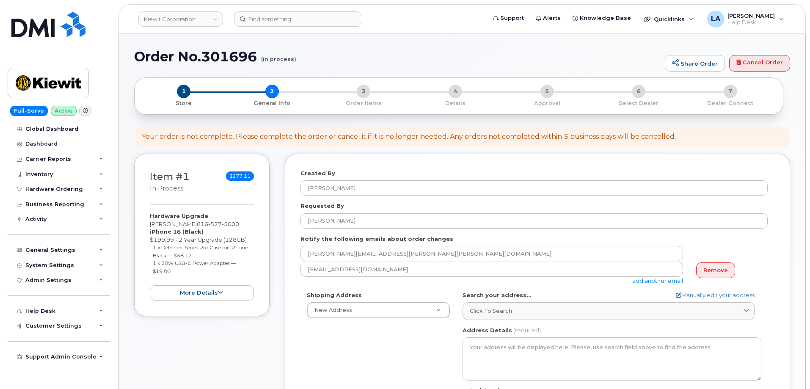
select select
click at [42, 187] on div "Hardware Ordering" at bounding box center [54, 189] width 58 height 7
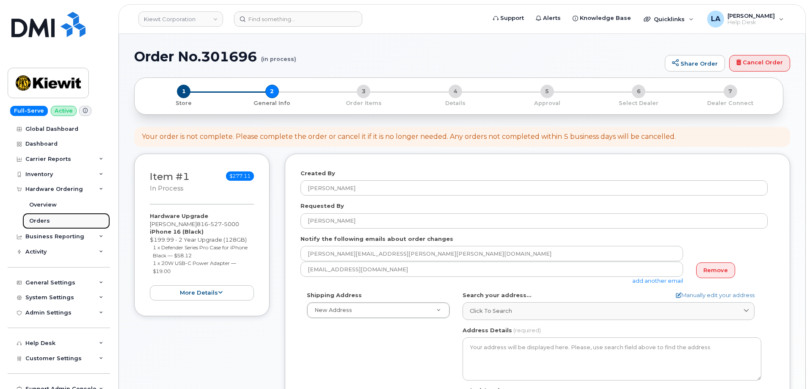
click at [42, 220] on div "Orders" at bounding box center [39, 221] width 21 height 8
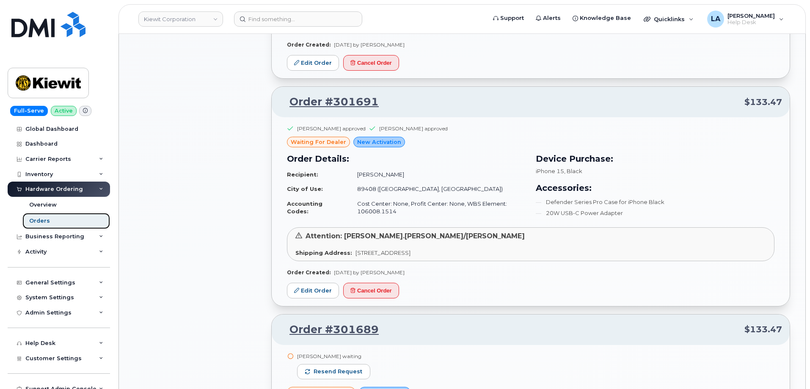
scroll to position [745, 0]
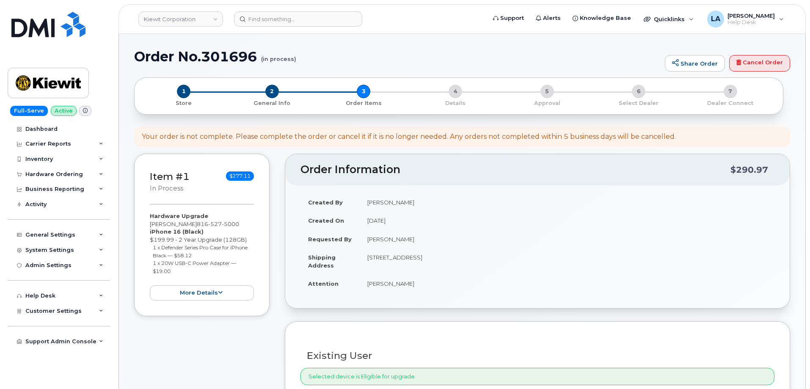
click at [592, 233] on td "[PERSON_NAME]" at bounding box center [567, 239] width 415 height 19
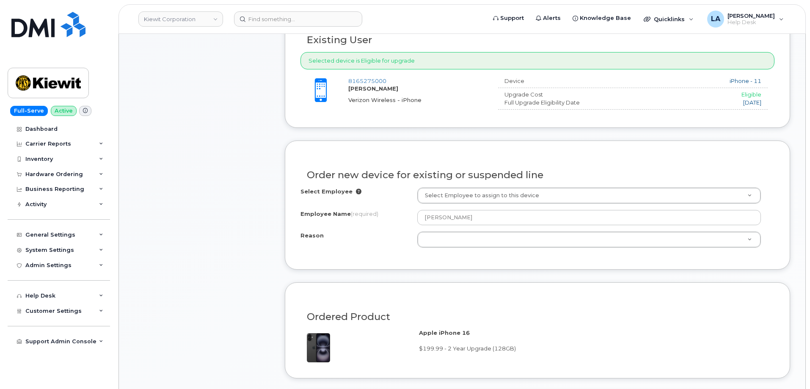
scroll to position [340, 0]
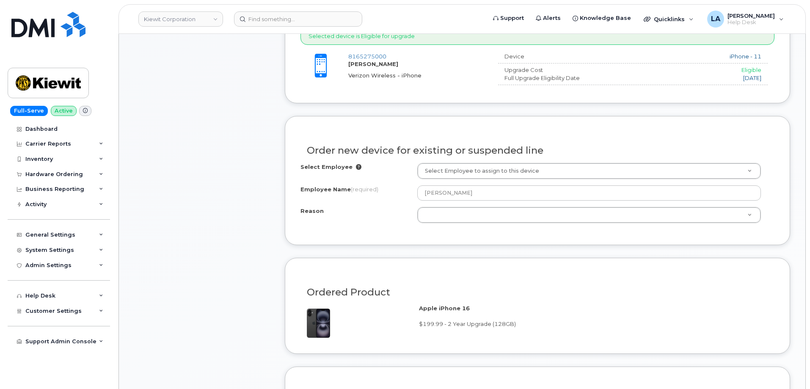
click at [532, 223] on div "Select Employee Select Employee to assign to this device Employee Name (require…" at bounding box center [538, 196] width 474 height 66
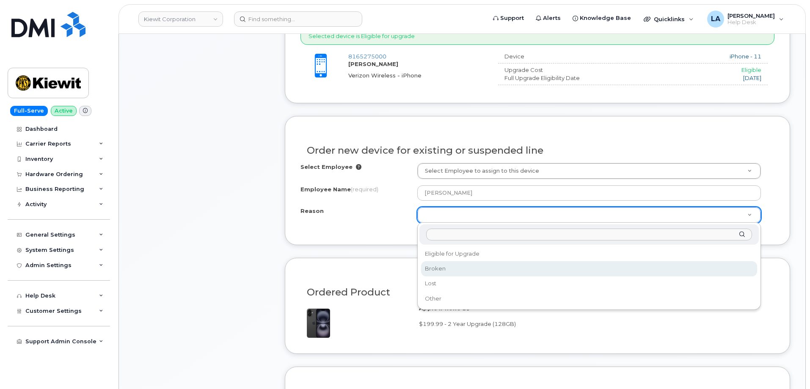
select select "broken"
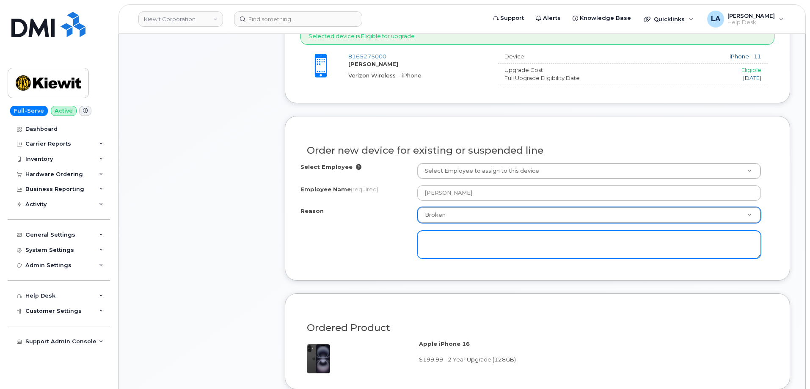
drag, startPoint x: 461, startPoint y: 243, endPoint x: 492, endPoint y: 226, distance: 35.4
click at [463, 243] on textarea at bounding box center [589, 245] width 344 height 28
click at [565, 241] on textarea "Battery is not lasting half a day and appears to be going be failing." at bounding box center [589, 245] width 344 height 28
type textarea "Battery is not lasting half a day and appears to be failing."
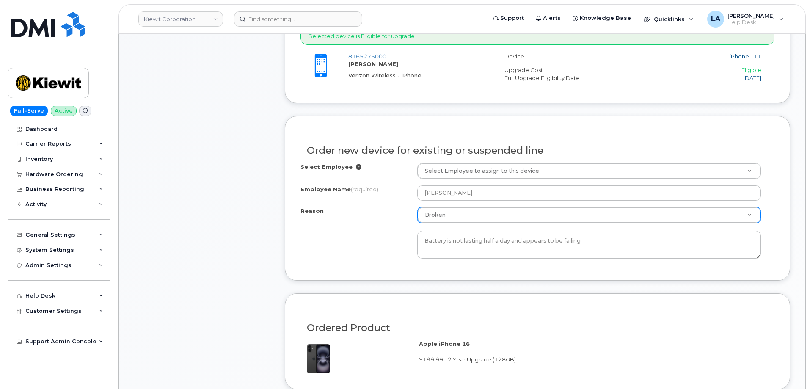
click at [583, 304] on div "Ordered Product Apple iPhone 16 $199.99 - 2 Year Upgrade (128GB)" at bounding box center [537, 341] width 505 height 96
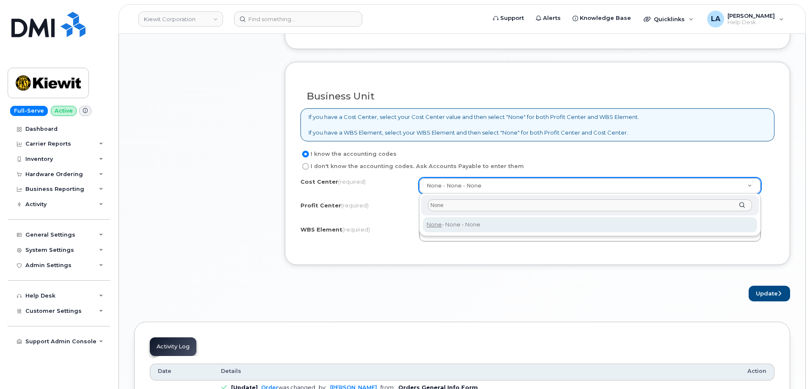
type input "None"
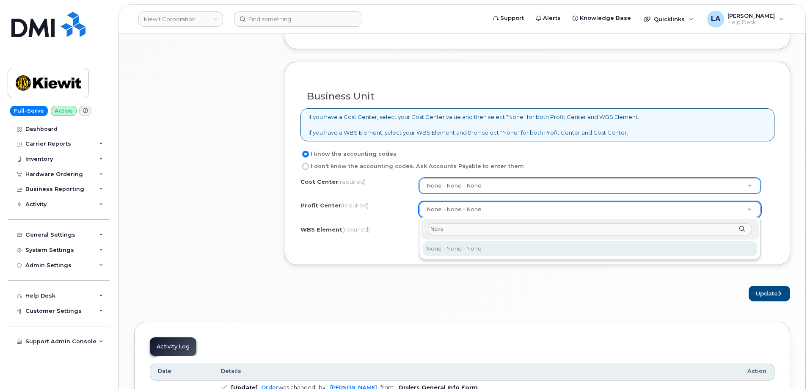
type input "None"
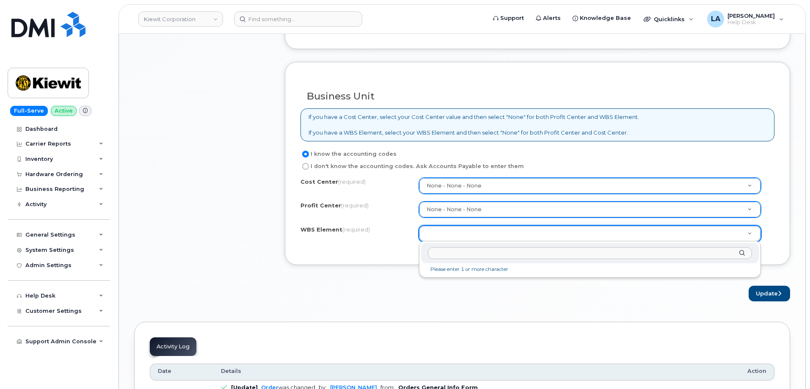
type input "110181.3465"
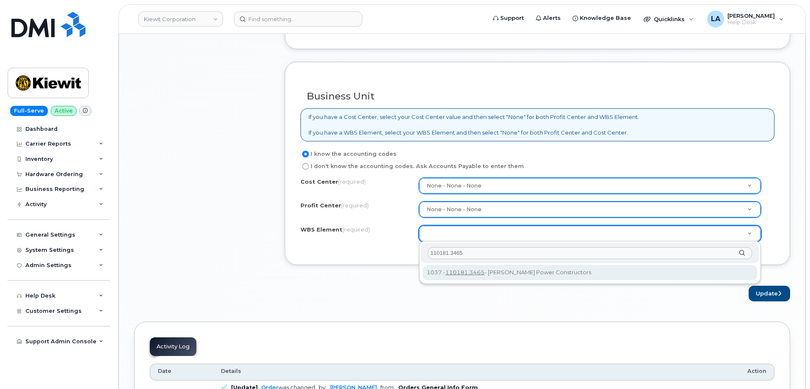
drag, startPoint x: 508, startPoint y: 274, endPoint x: 513, endPoint y: 268, distance: 8.1
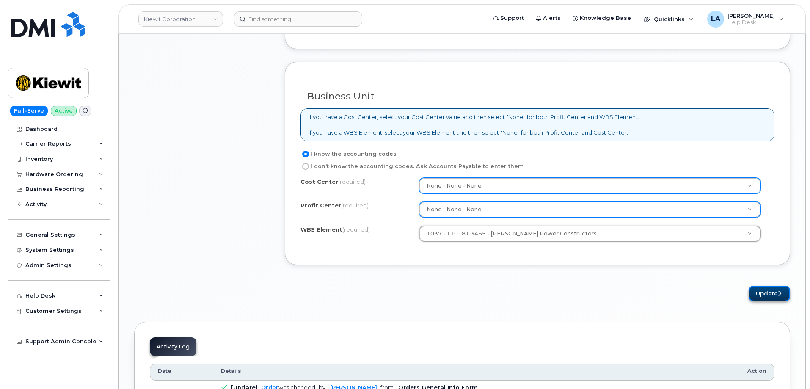
click at [769, 292] on button "Update" at bounding box center [769, 294] width 41 height 16
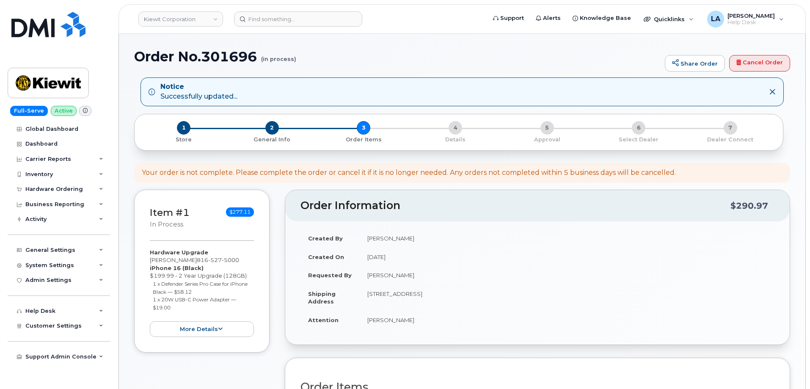
click at [485, 57] on h1 "Order No.301696 (in process)" at bounding box center [397, 56] width 527 height 15
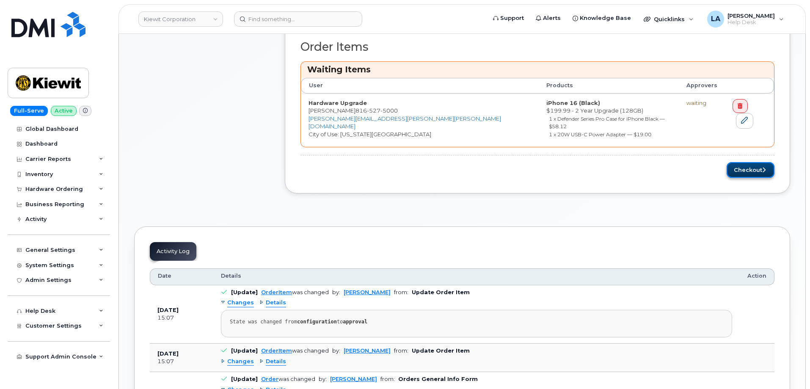
click at [753, 163] on button "Checkout" at bounding box center [751, 170] width 48 height 16
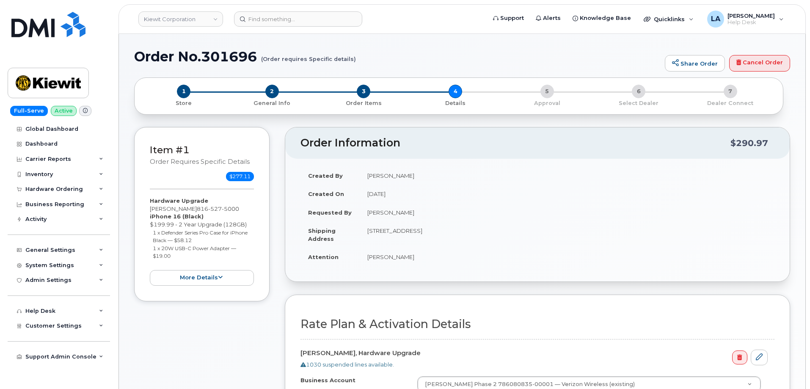
click at [487, 52] on h1 "Order No.301696 (Order requires Specific details)" at bounding box center [397, 56] width 527 height 15
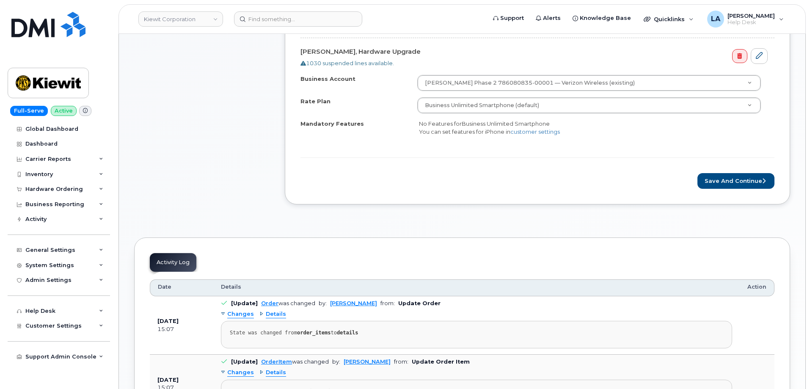
scroll to position [340, 0]
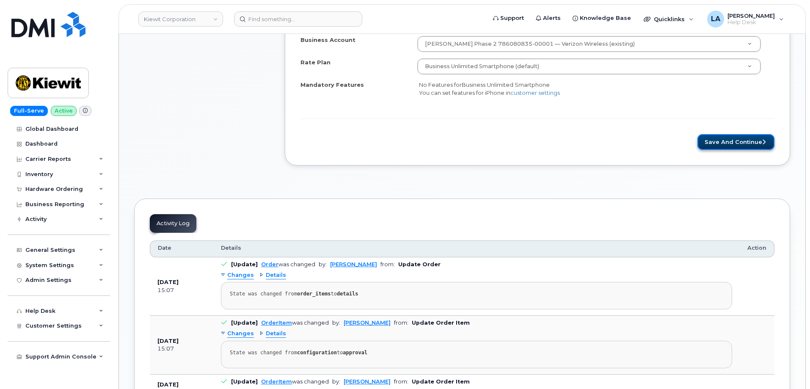
click at [728, 145] on button "Save and Continue" at bounding box center [736, 142] width 77 height 16
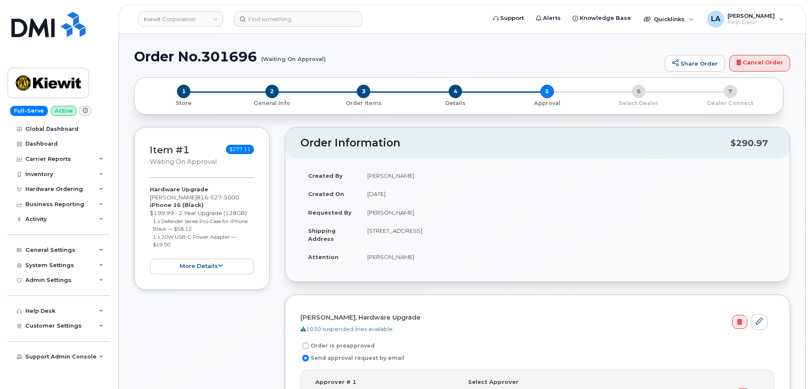
scroll to position [14, 0]
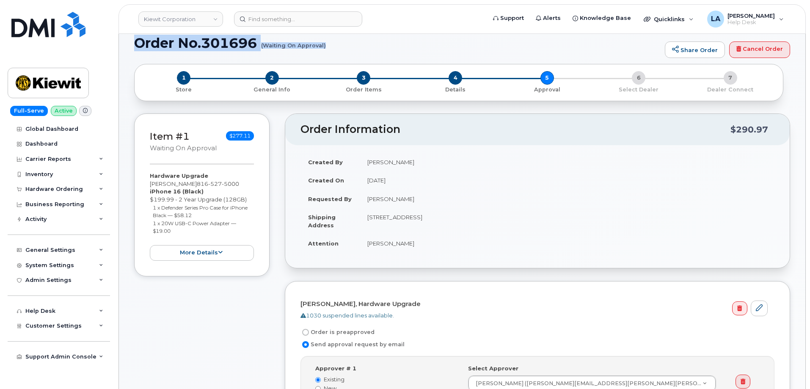
drag, startPoint x: 134, startPoint y: 41, endPoint x: 328, endPoint y: 56, distance: 194.4
click at [328, 56] on div "Order No.301696 (Waiting On Approval) Share Order Cancel Order" at bounding box center [462, 50] width 656 height 28
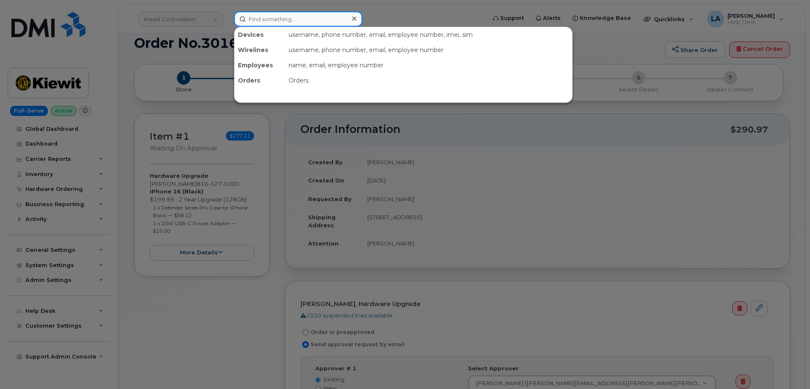
click at [300, 22] on input at bounding box center [298, 18] width 128 height 15
paste input "5034309075"
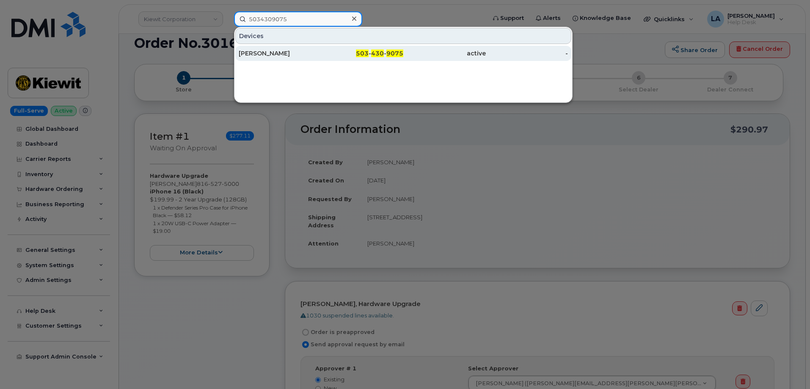
type input "5034309075"
click at [285, 51] on div "[PERSON_NAME]" at bounding box center [280, 53] width 83 height 8
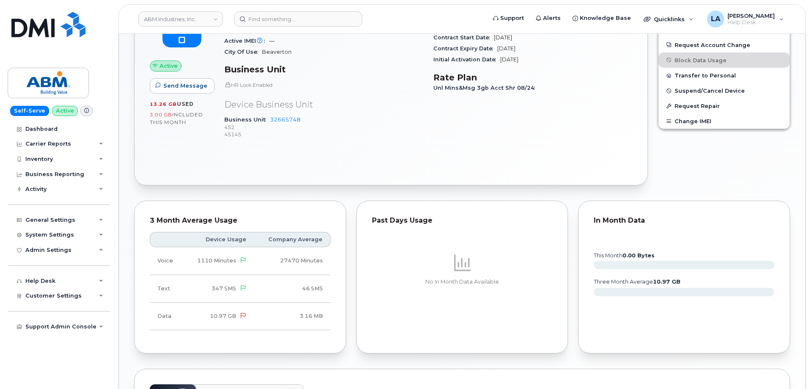
scroll to position [4, 0]
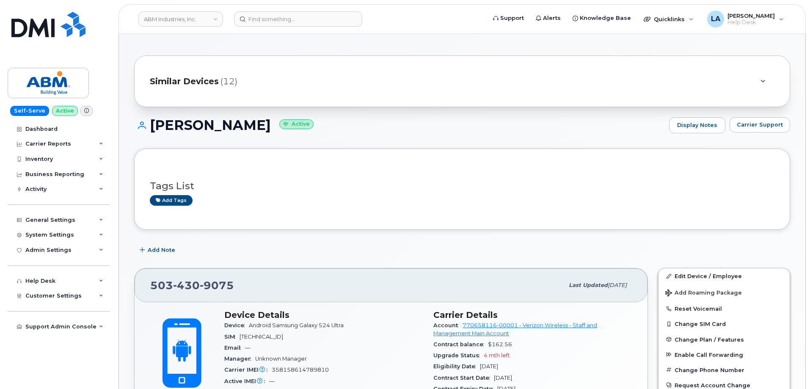
drag, startPoint x: 309, startPoint y: 128, endPoint x: 151, endPoint y: 126, distance: 157.5
click at [151, 126] on h1 "[PERSON_NAME] Active" at bounding box center [399, 125] width 531 height 15
copy h1 "[PERSON_NAME]"
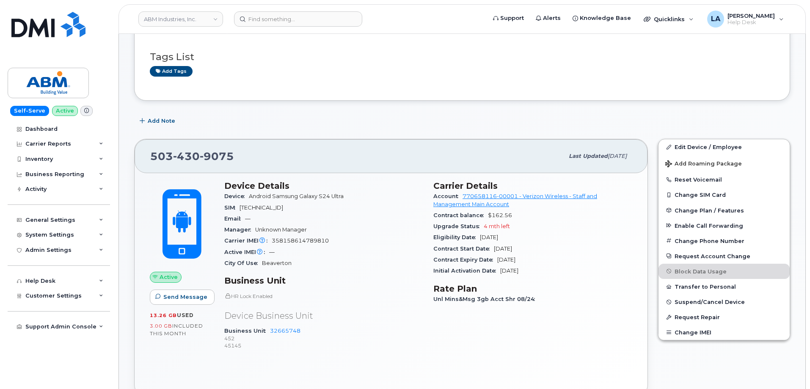
scroll to position [173, 0]
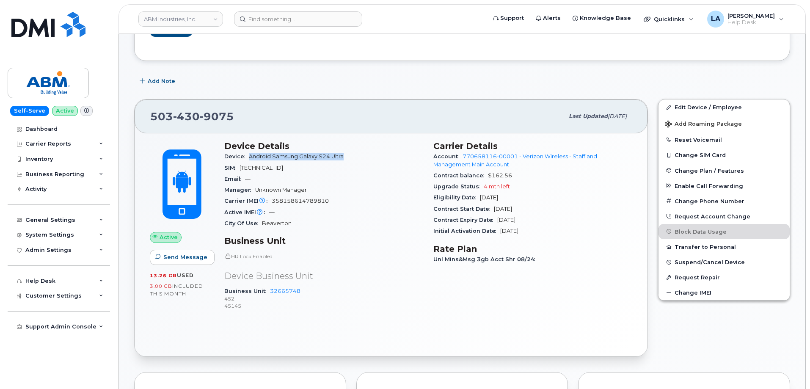
drag, startPoint x: 363, startPoint y: 157, endPoint x: 248, endPoint y: 157, distance: 115.1
click at [248, 157] on div "Device Android Samsung Galaxy S24 Ultra" at bounding box center [323, 156] width 199 height 11
copy span "Android Samsung Galaxy S24 Ultra"
